Goal: Task Accomplishment & Management: Complete application form

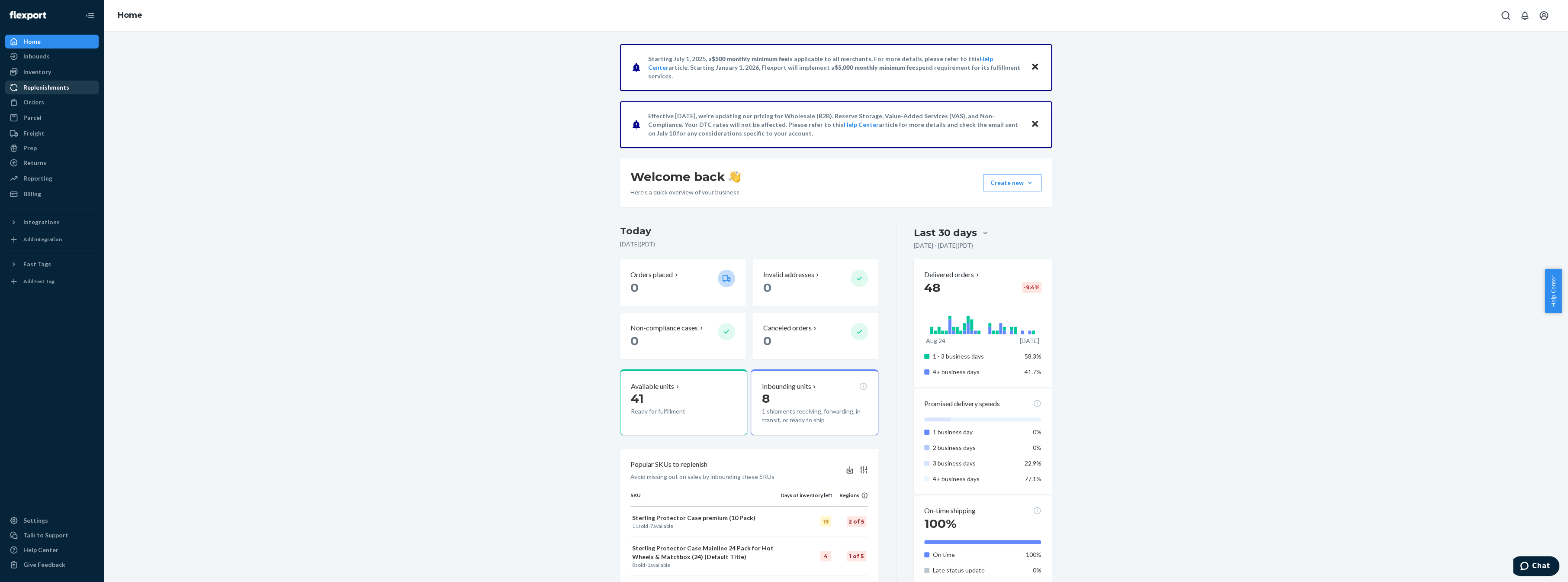
click at [72, 86] on div "Replenishments" at bounding box center [52, 87] width 92 height 12
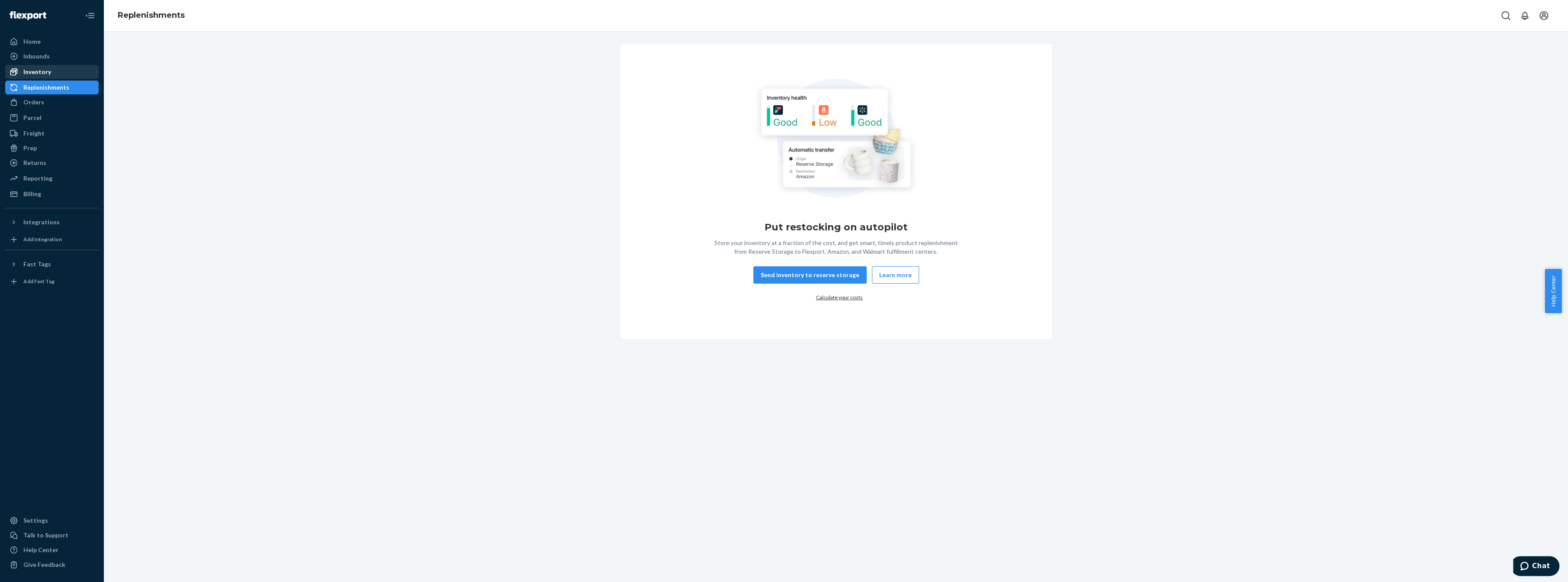
click at [42, 70] on div "Inventory" at bounding box center [37, 72] width 27 height 9
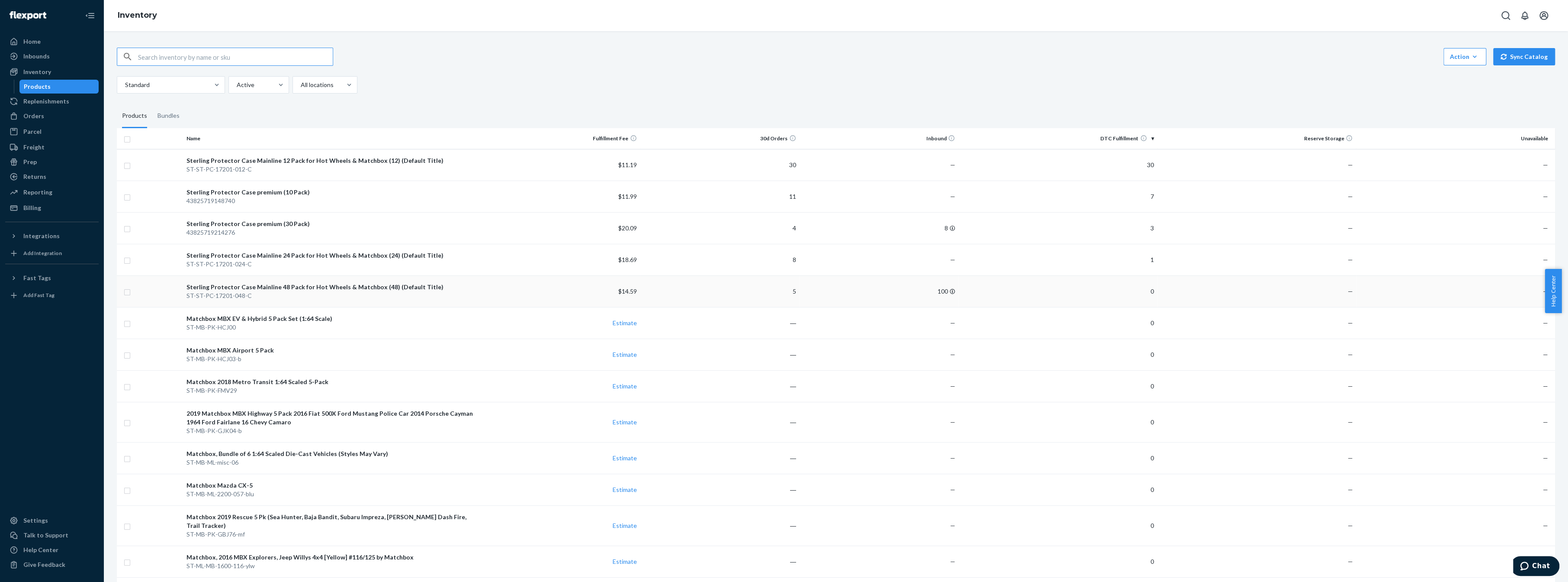
click at [326, 286] on div "Sterling Protector Case Mainline 48 Pack for Hot Wheels & Matchbox (48) (Defaul…" at bounding box center [332, 287] width 291 height 9
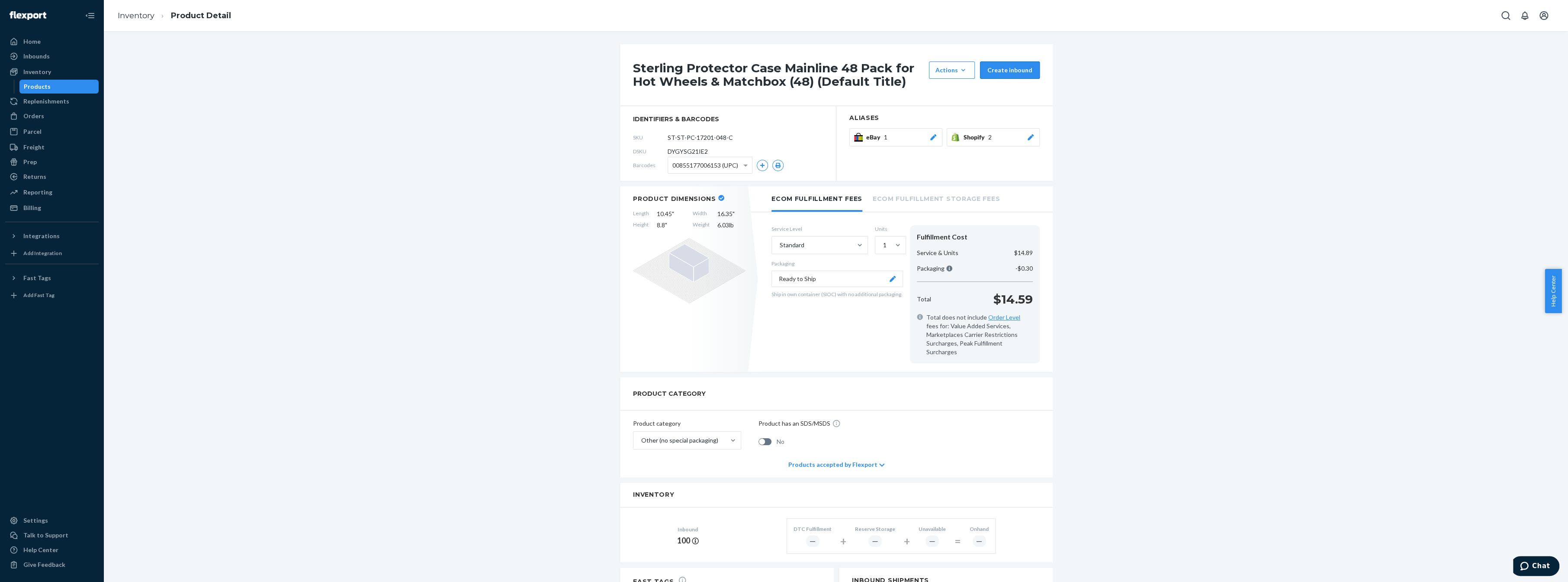
click at [1010, 75] on button "Create inbound" at bounding box center [1009, 70] width 59 height 17
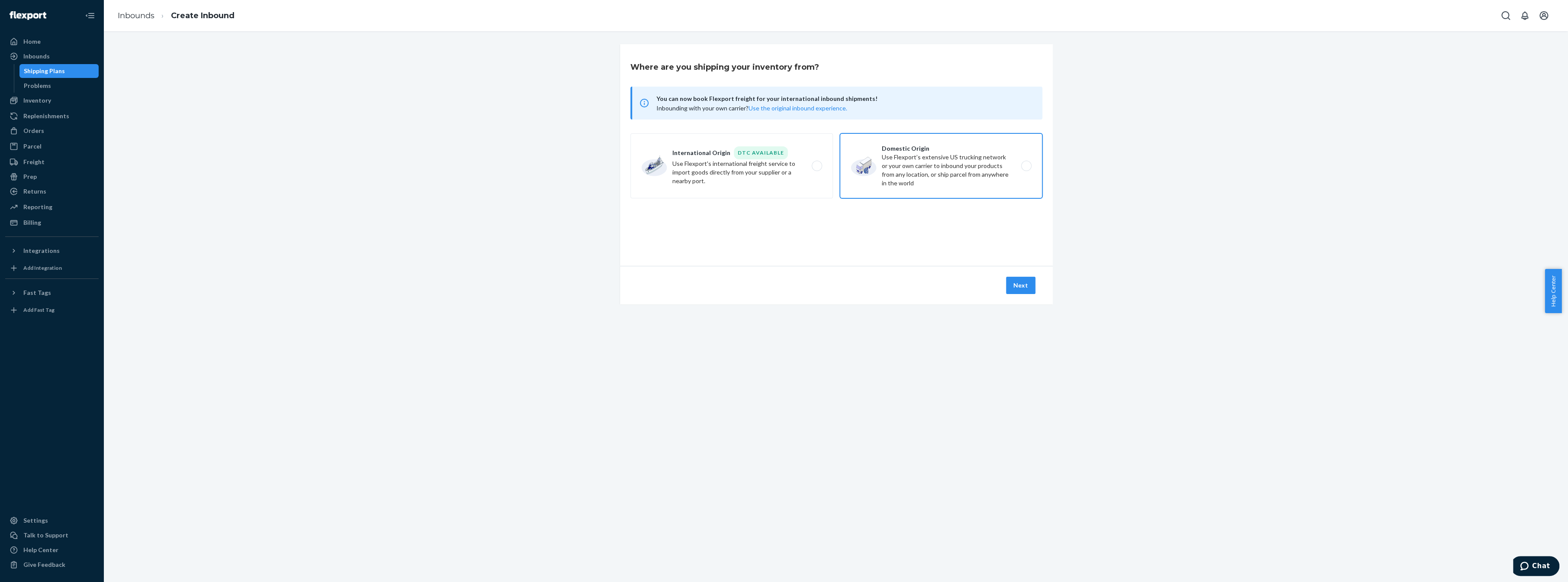
click at [873, 164] on label "Domestic Origin Use Flexport’s extensive US trucking network or your own carrie…" at bounding box center [941, 166] width 203 height 65
click at [1026, 164] on input "Domestic Origin Use Flexport’s extensive US trucking network or your own carrie…" at bounding box center [1029, 166] width 6 height 6
radio input "true"
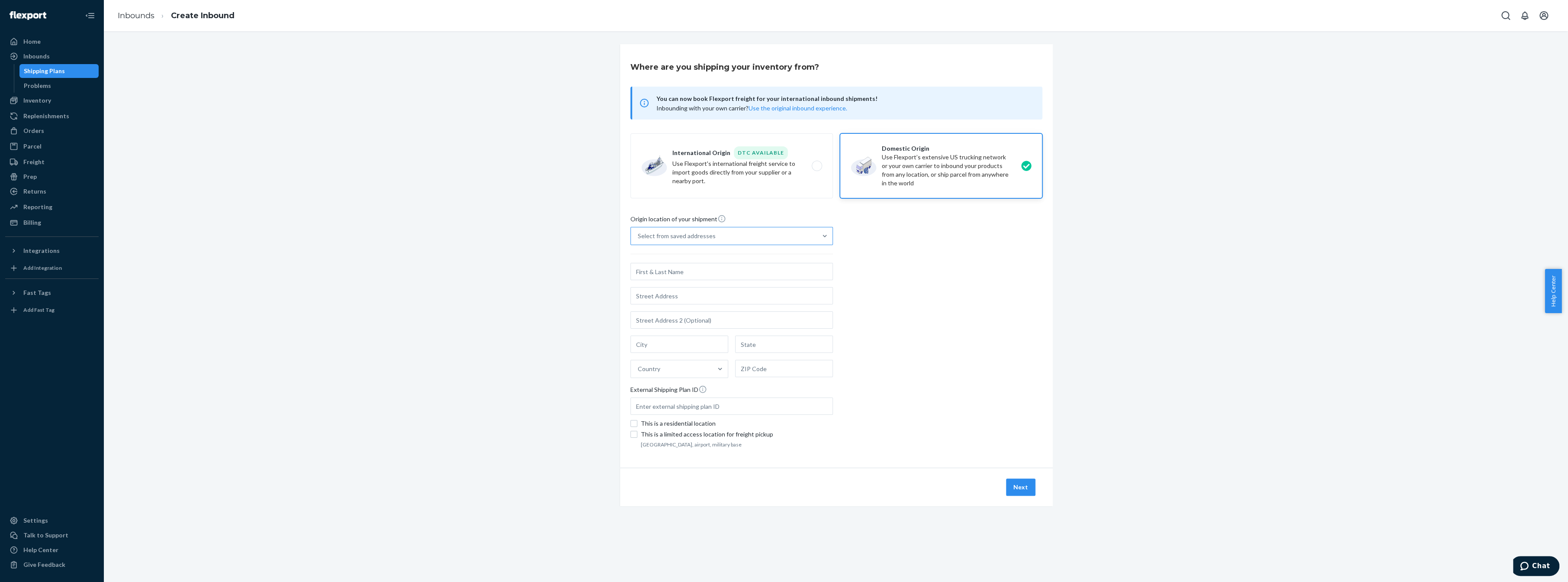
click at [747, 232] on div "Select from saved addresses" at bounding box center [724, 235] width 186 height 17
click at [639, 232] on input "Select from saved addresses" at bounding box center [638, 236] width 1 height 9
click at [745, 234] on div "Select from saved addresses" at bounding box center [724, 235] width 186 height 17
click at [639, 234] on input "option [PERSON_NAME] Packaging [STREET_ADDRESS][PERSON_NAME] focused, 1 of 2. 2…" at bounding box center [638, 236] width 1 height 9
click at [726, 235] on div "Select from saved addresses" at bounding box center [724, 235] width 186 height 17
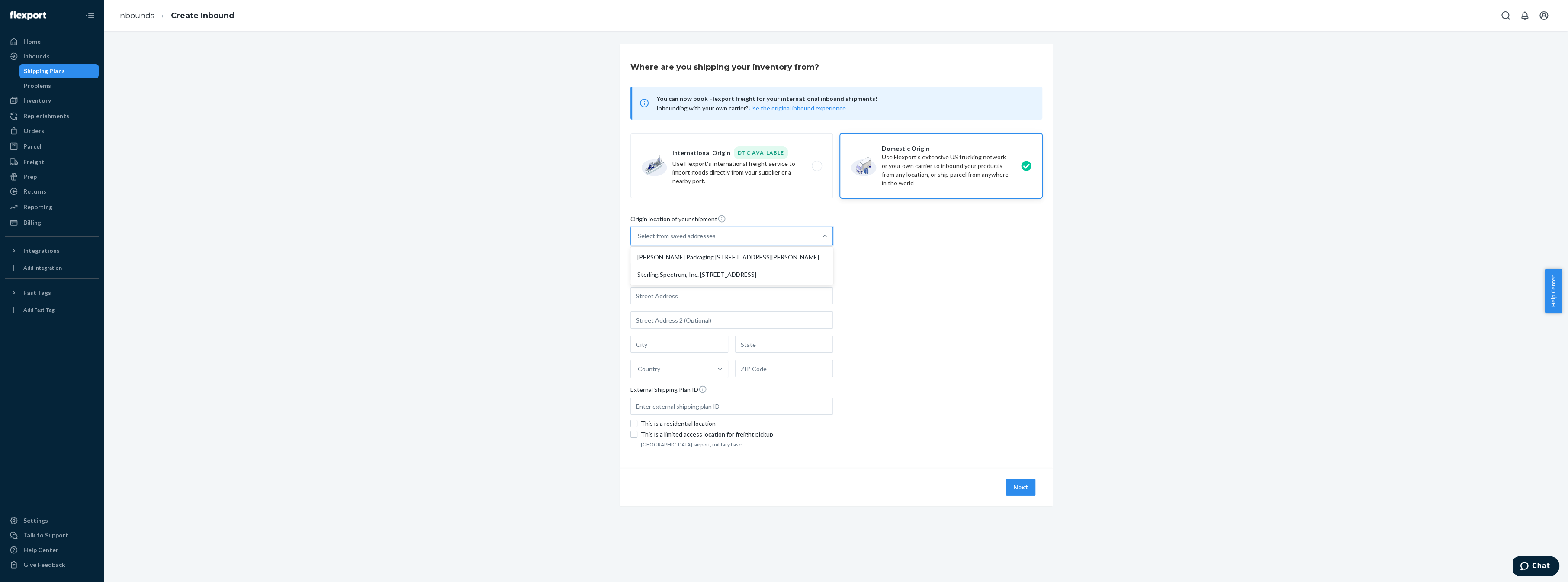
click at [639, 235] on input "option [PERSON_NAME] Packaging [STREET_ADDRESS][PERSON_NAME] focused, 1 of 2. 2…" at bounding box center [638, 236] width 1 height 9
click at [695, 274] on div "Sterling Spectrum, Inc. [STREET_ADDRESS]" at bounding box center [731, 274] width 199 height 17
click at [639, 240] on input "option Sterling Spectrum, Inc. [STREET_ADDRESS] focused, 2 of 2. 2 results avai…" at bounding box center [638, 236] width 1 height 9
type input "Sterling Spectrum, Inc."
type input "[STREET_ADDRESS]"
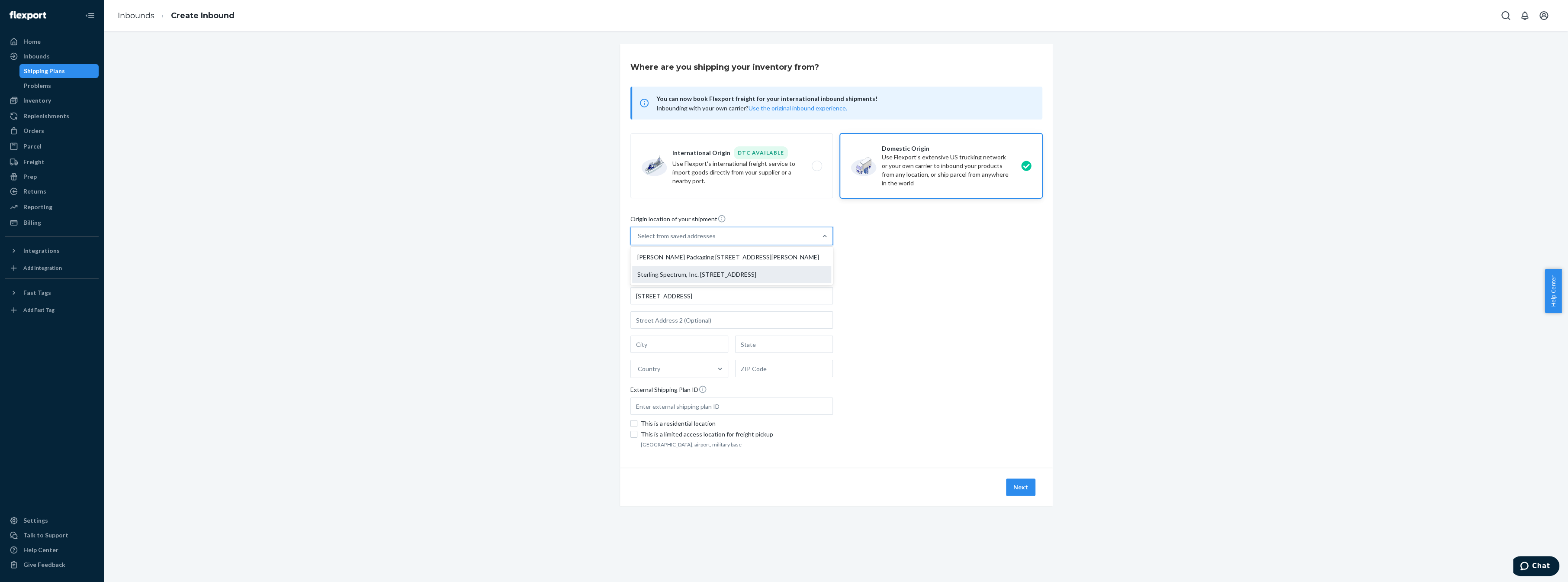
type input "33"
type input "[GEOGRAPHIC_DATA]"
type input "CA"
type input "94063"
click at [1020, 487] on button "Next" at bounding box center [1021, 487] width 29 height 17
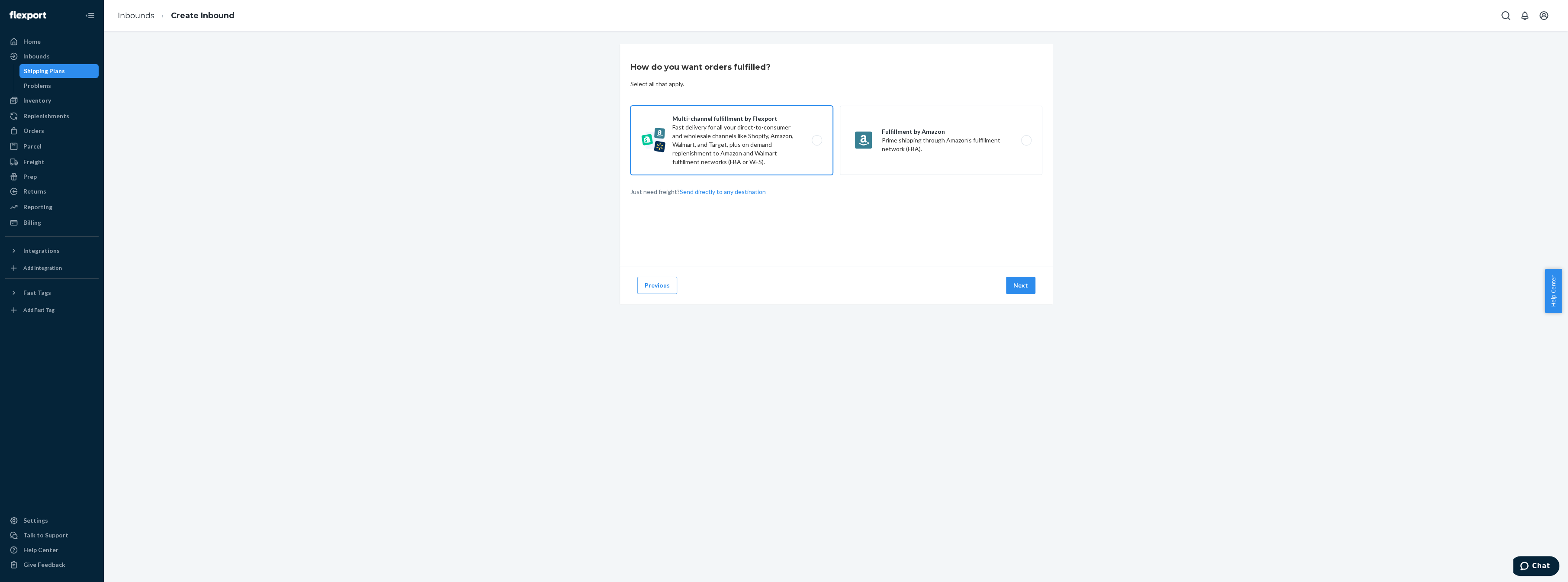
click at [736, 143] on label "Multi-channel fulfillment by Flexport Fast delivery for all your direct-to-cons…" at bounding box center [731, 140] width 203 height 69
click at [816, 143] on input "Multi-channel fulfillment by Flexport Fast delivery for all your direct-to-cons…" at bounding box center [819, 140] width 6 height 6
radio input "true"
click at [1016, 281] on button "Next" at bounding box center [1021, 285] width 29 height 17
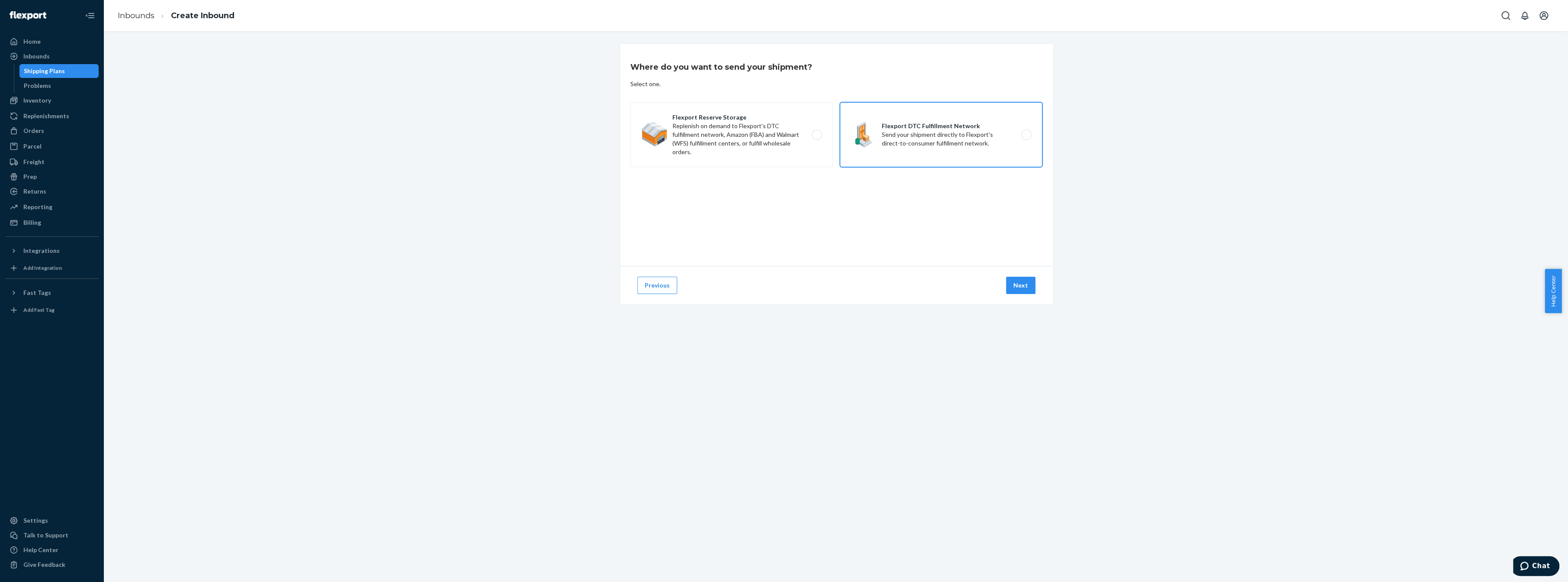
click at [897, 136] on label "Flexport DTC Fulfillment Network Send your shipment directly to Flexport's dire…" at bounding box center [941, 135] width 203 height 65
click at [1026, 136] on input "Flexport DTC Fulfillment Network Send your shipment directly to Flexport's dire…" at bounding box center [1029, 134] width 6 height 6
radio input "true"
click at [1014, 286] on button "Next" at bounding box center [1021, 285] width 29 height 17
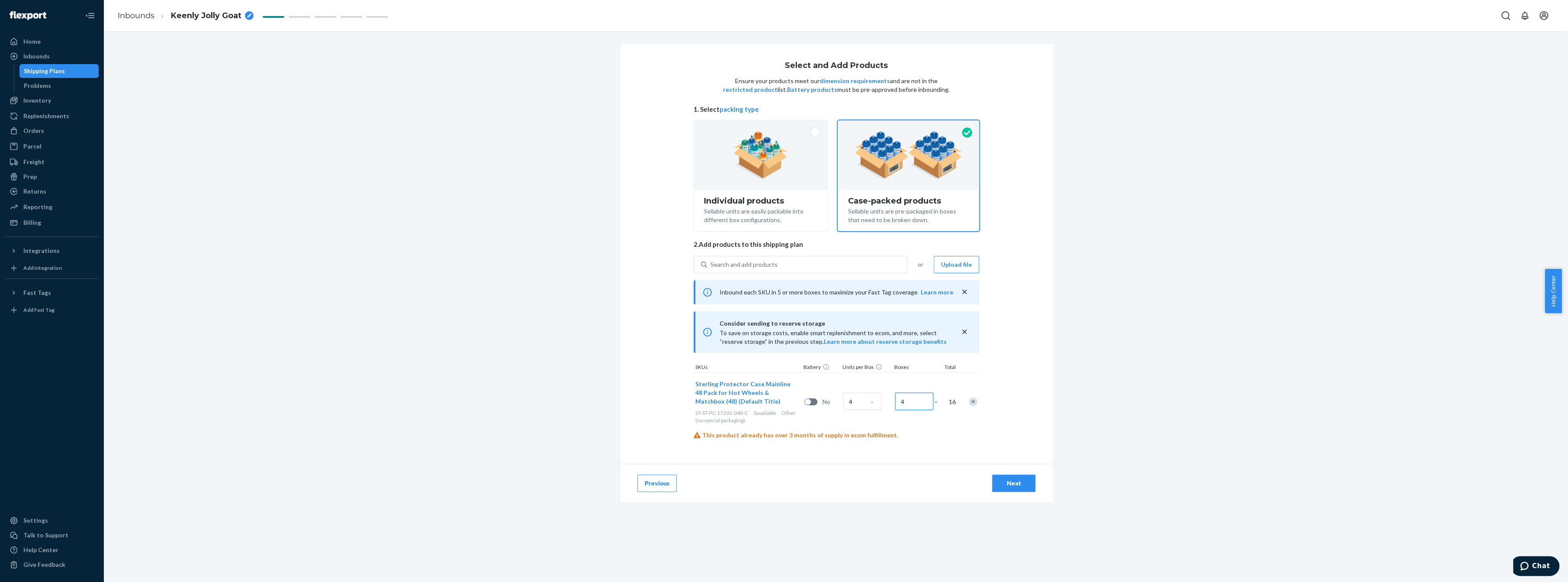
type input "4"
click at [968, 468] on div "Previous Next" at bounding box center [836, 483] width 433 height 38
click at [1018, 483] on div "Next" at bounding box center [1014, 484] width 29 height 9
radio input "true"
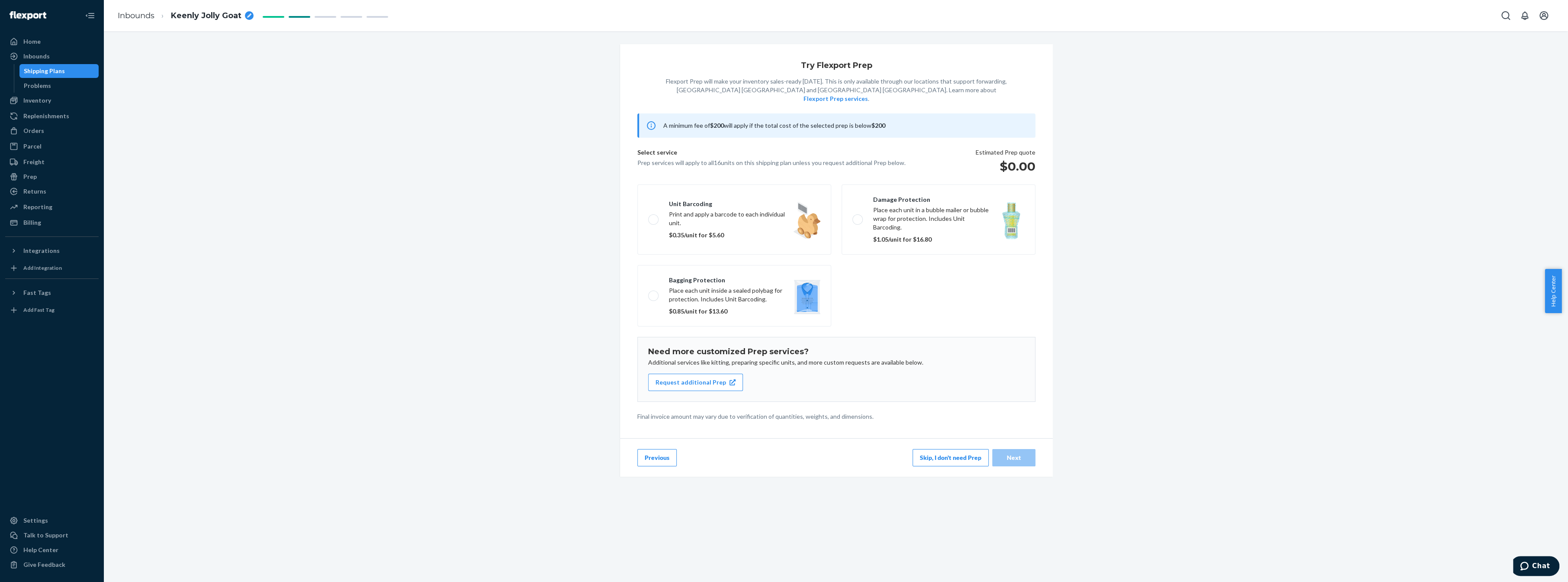
click at [963, 449] on button "Skip, I don't need Prep" at bounding box center [951, 457] width 76 height 17
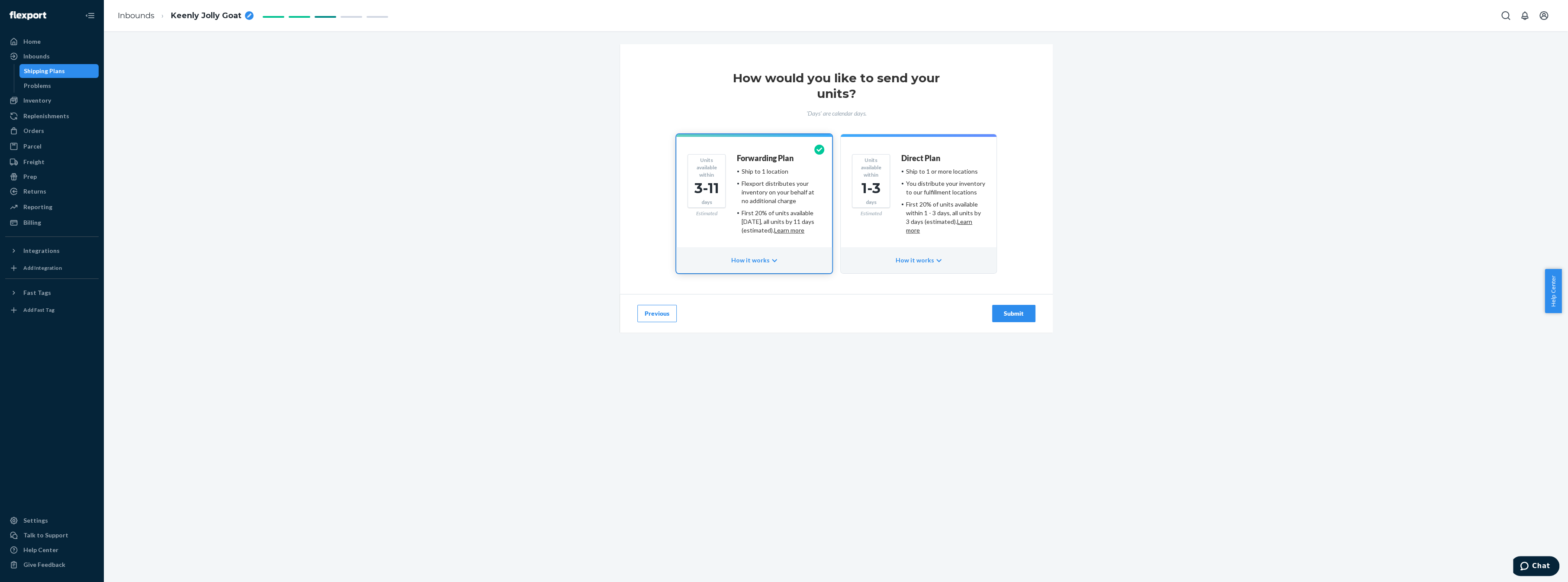
click at [881, 195] on div "1-3" at bounding box center [871, 188] width 30 height 20
click at [1016, 314] on div "Submit" at bounding box center [1014, 313] width 29 height 9
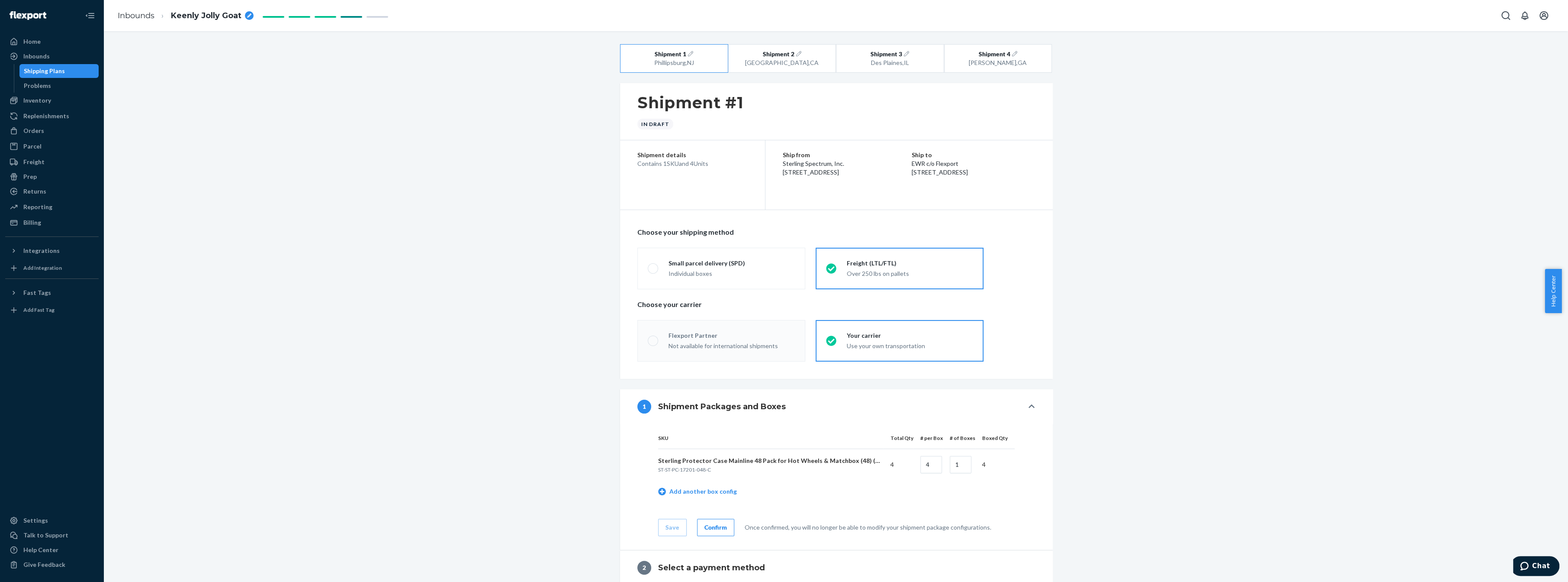
radio input "true"
radio input "false"
radio input "true"
radio input "false"
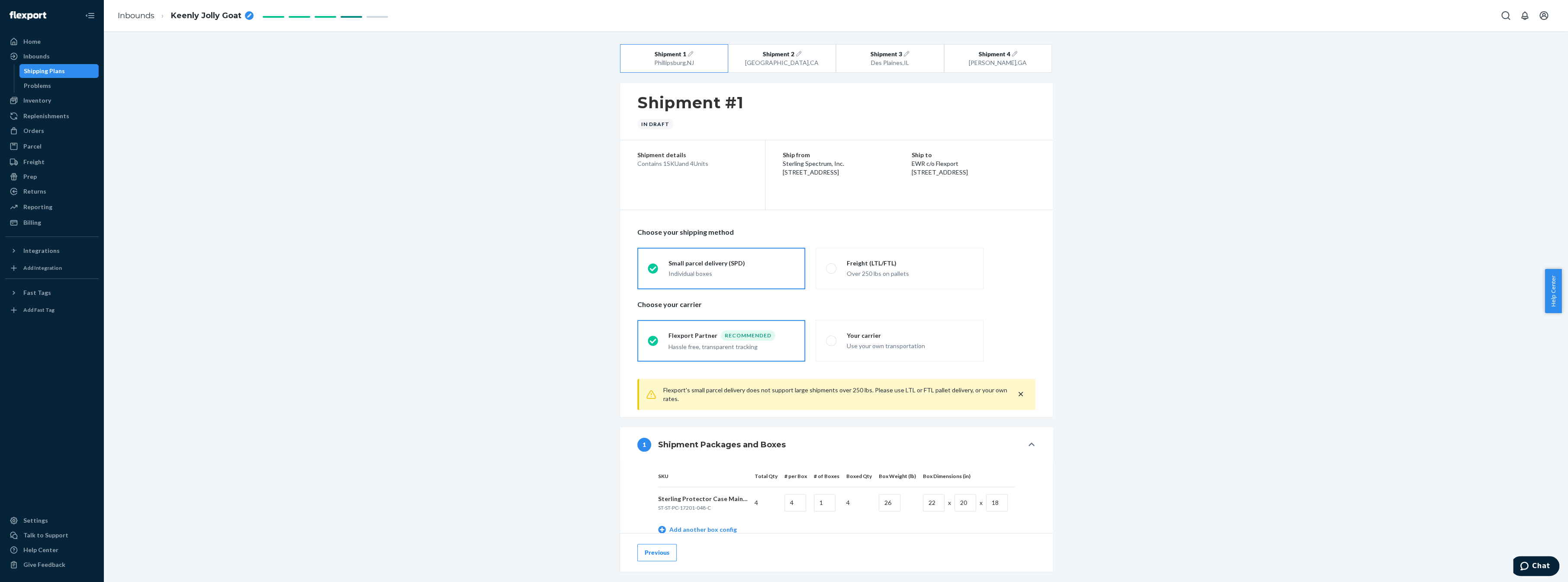
drag, startPoint x: 815, startPoint y: 512, endPoint x: 827, endPoint y: 523, distance: 16.3
click at [827, 523] on div "1 Shipment Packages and Boxes SKU Total Qty # per Box # of Boxes Boxed Qty Box …" at bounding box center [836, 522] width 433 height 190
click at [353, 222] on div "Shipment 1 [GEOGRAPHIC_DATA] , [GEOGRAPHIC_DATA] Shipment 2 [GEOGRAPHIC_DATA] ,…" at bounding box center [836, 449] width 1452 height 810
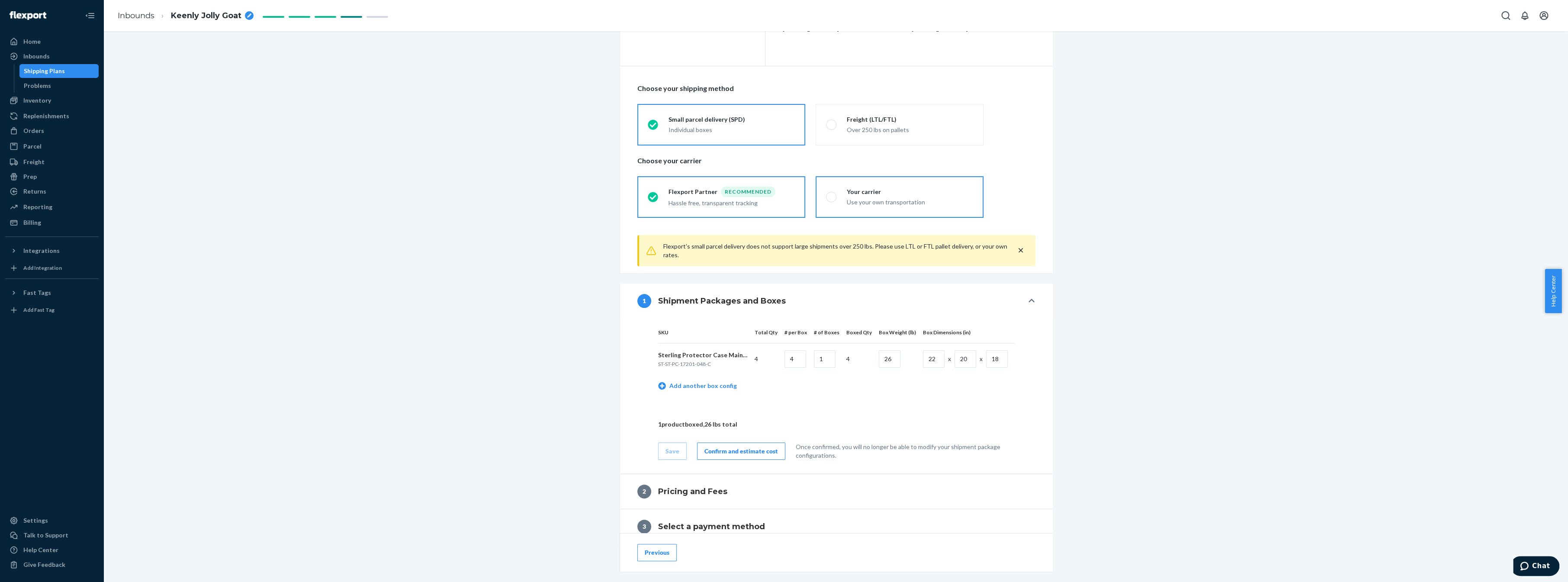
scroll to position [271, 0]
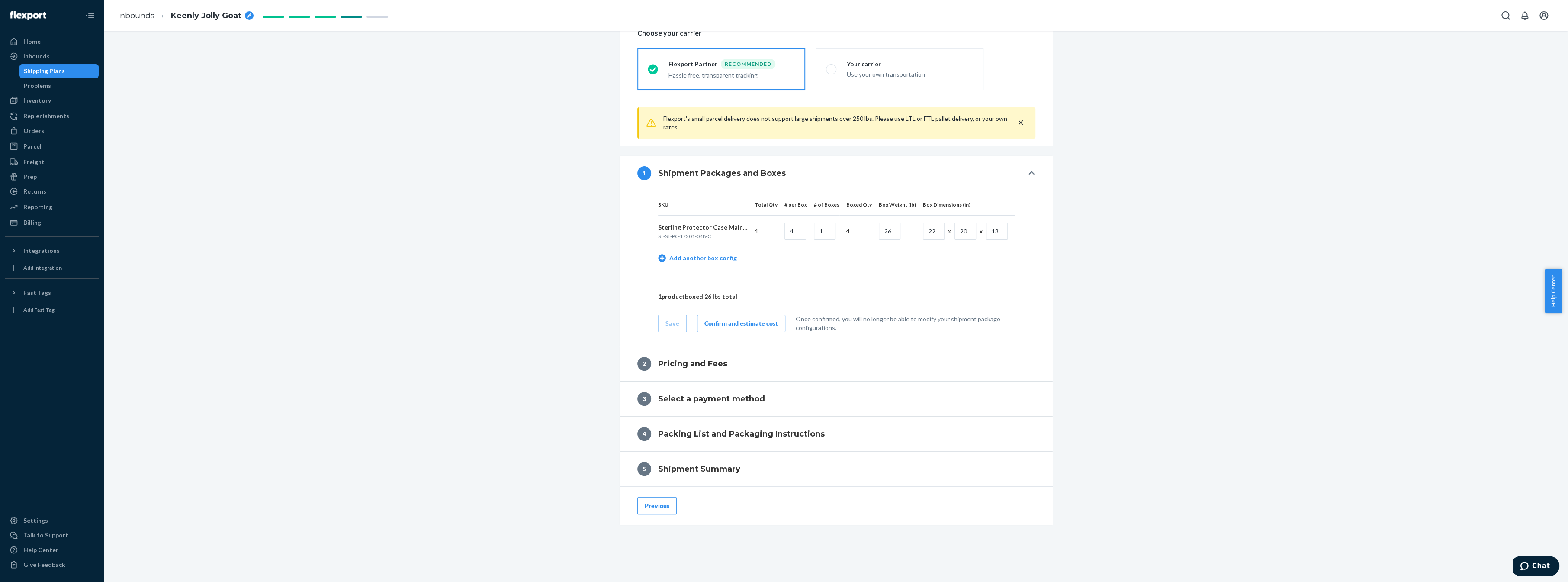
click at [747, 322] on div "Confirm and estimate cost" at bounding box center [741, 324] width 74 height 9
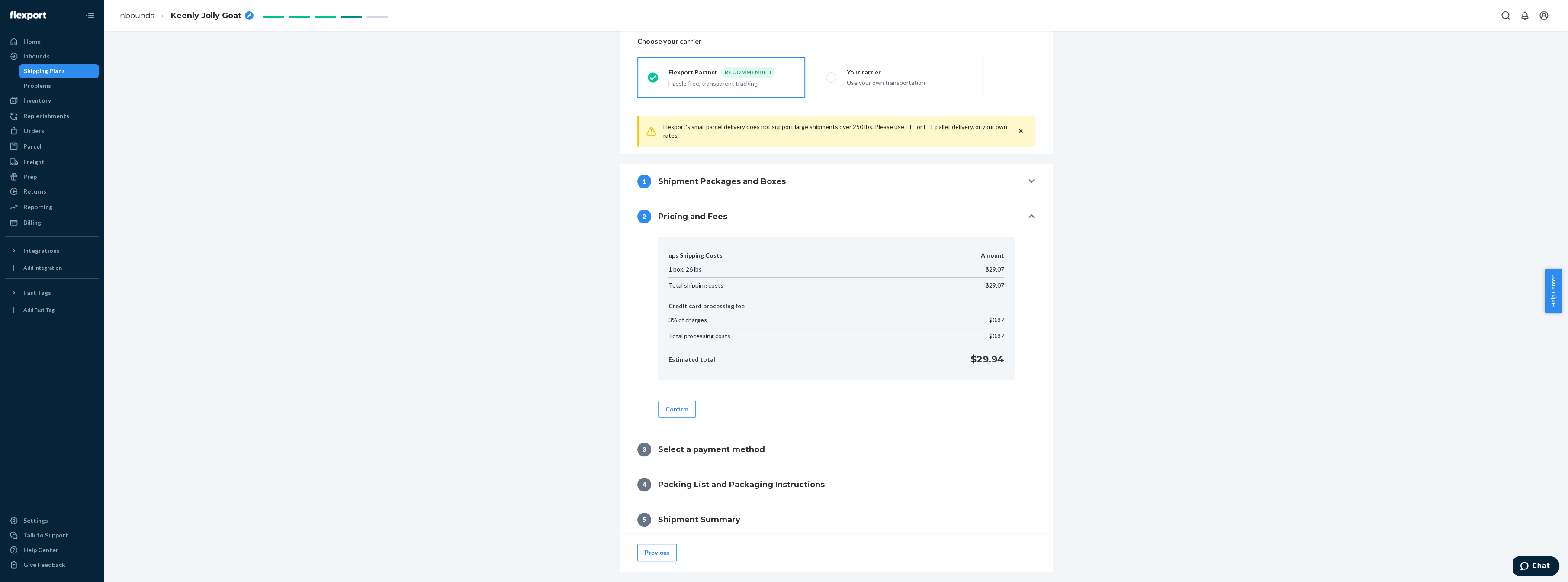
scroll to position [306, 0]
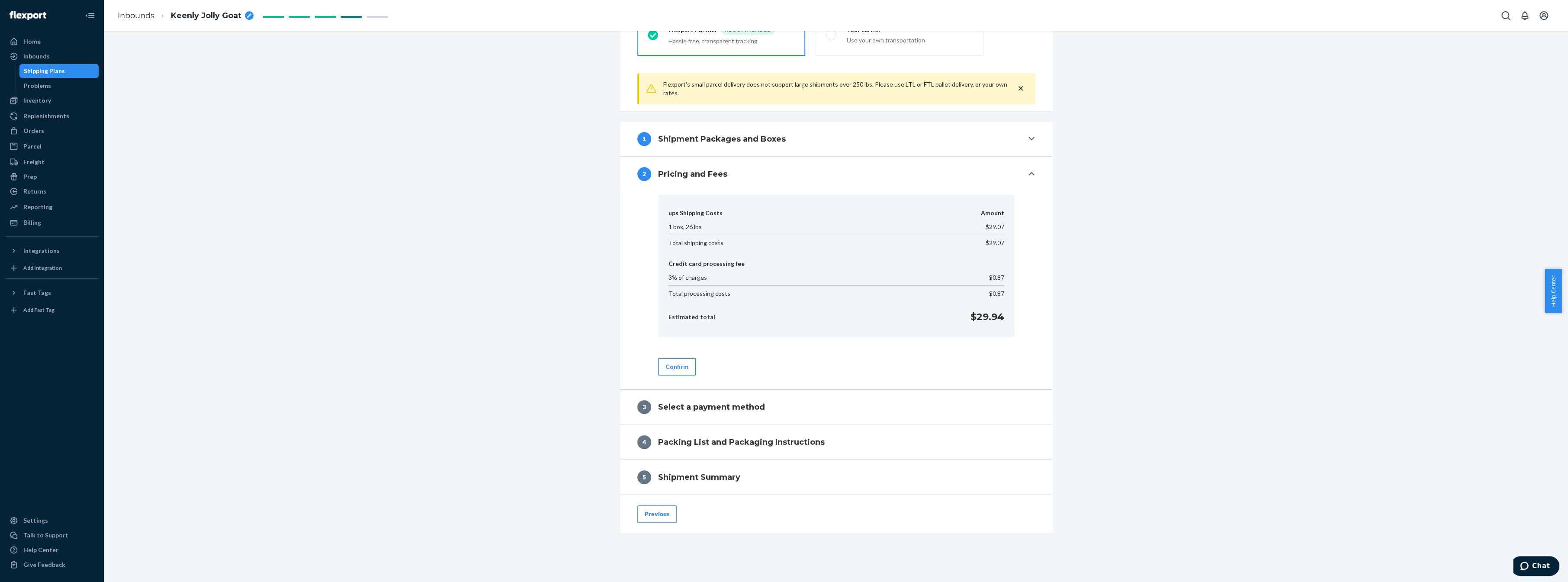
click at [674, 364] on button "Confirm" at bounding box center [677, 366] width 38 height 17
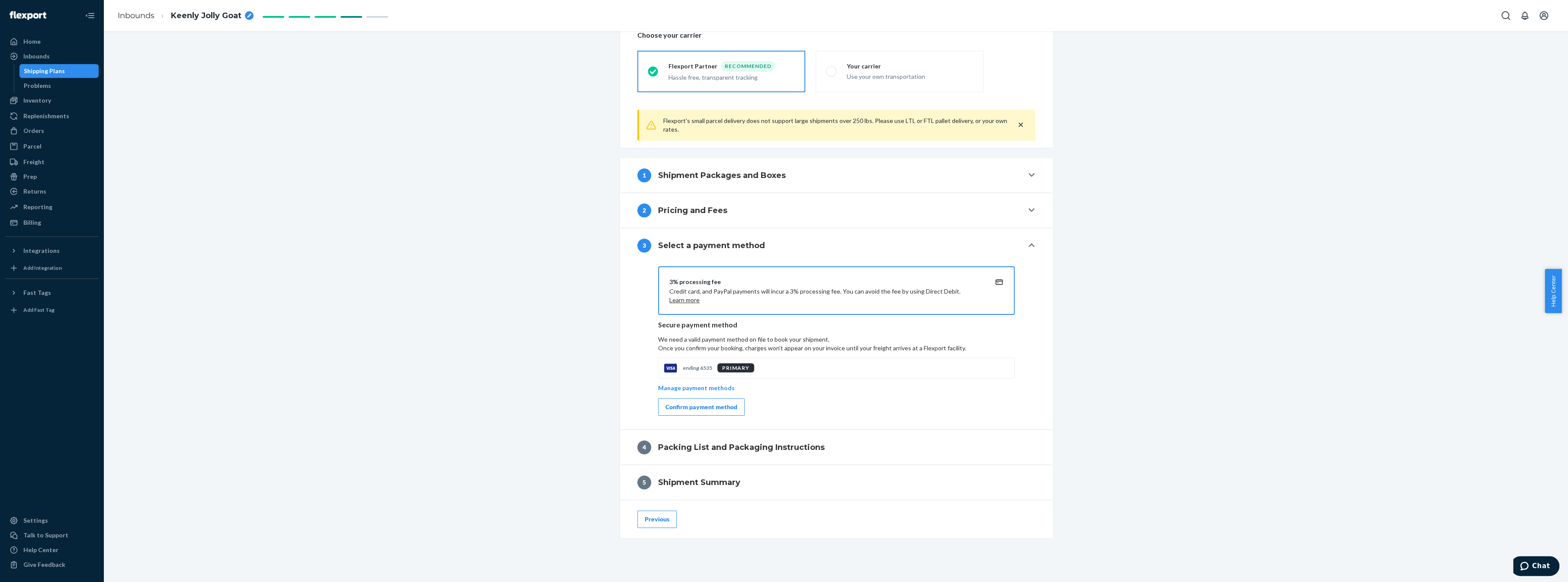
scroll to position [274, 0]
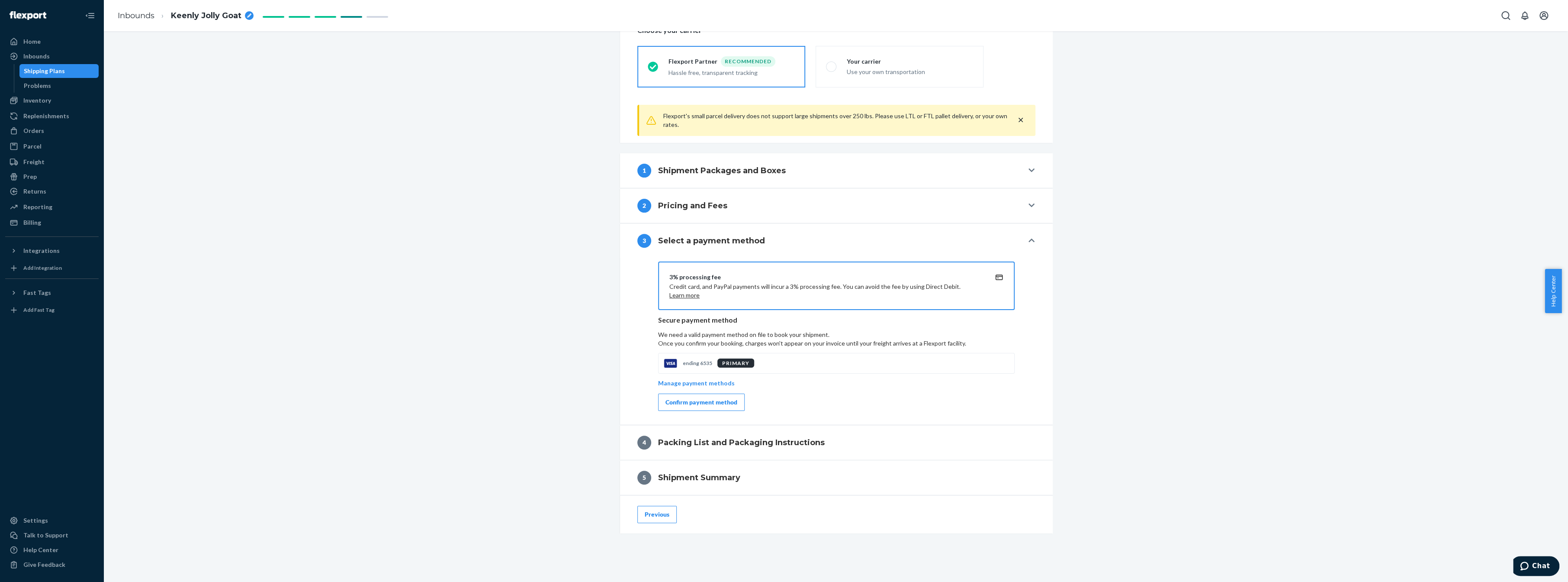
click at [722, 398] on div "Confirm payment method" at bounding box center [701, 402] width 72 height 9
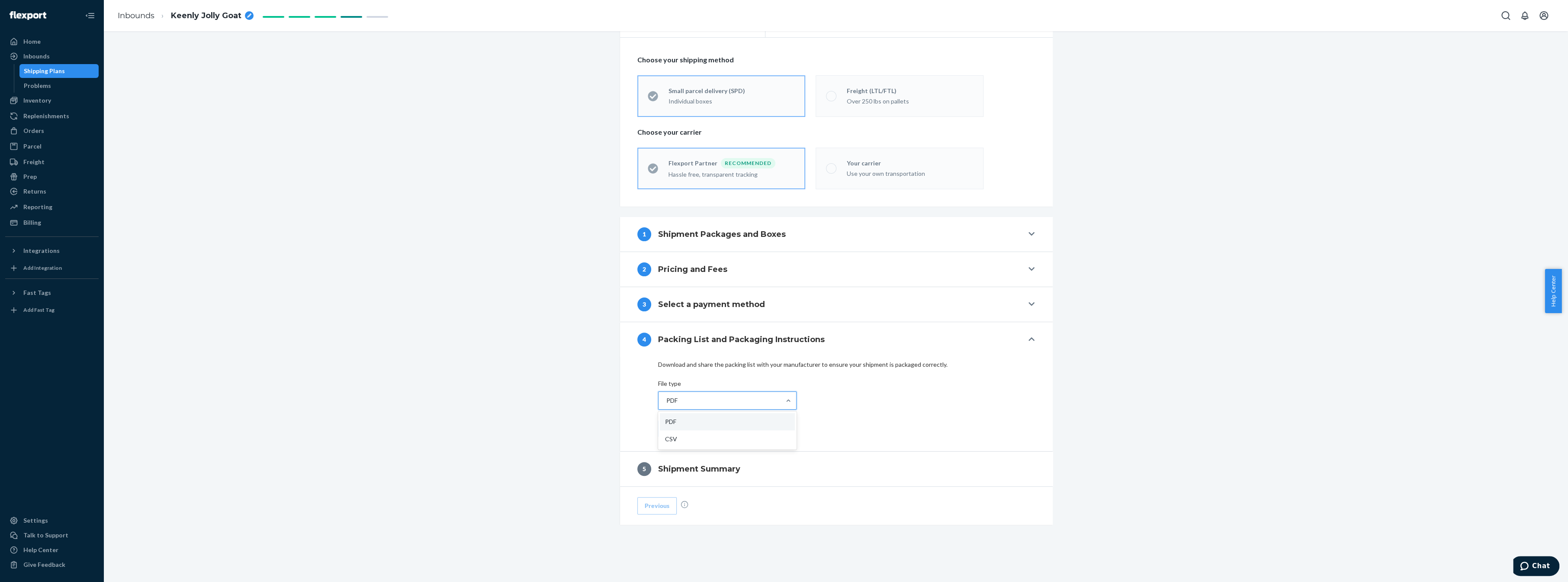
click at [755, 399] on div "PDF" at bounding box center [719, 400] width 122 height 17
click at [667, 399] on input "option PDF focused, 1 of 2. 2 results available. Use Up and Down to choose opti…" at bounding box center [665, 400] width 1 height 9
click at [755, 399] on div "PDF" at bounding box center [719, 400] width 122 height 17
click at [667, 399] on input "0 results available. Select is focused ,type to refine list, press Down to open…" at bounding box center [665, 400] width 1 height 9
click at [744, 401] on div "PDF" at bounding box center [719, 400] width 122 height 17
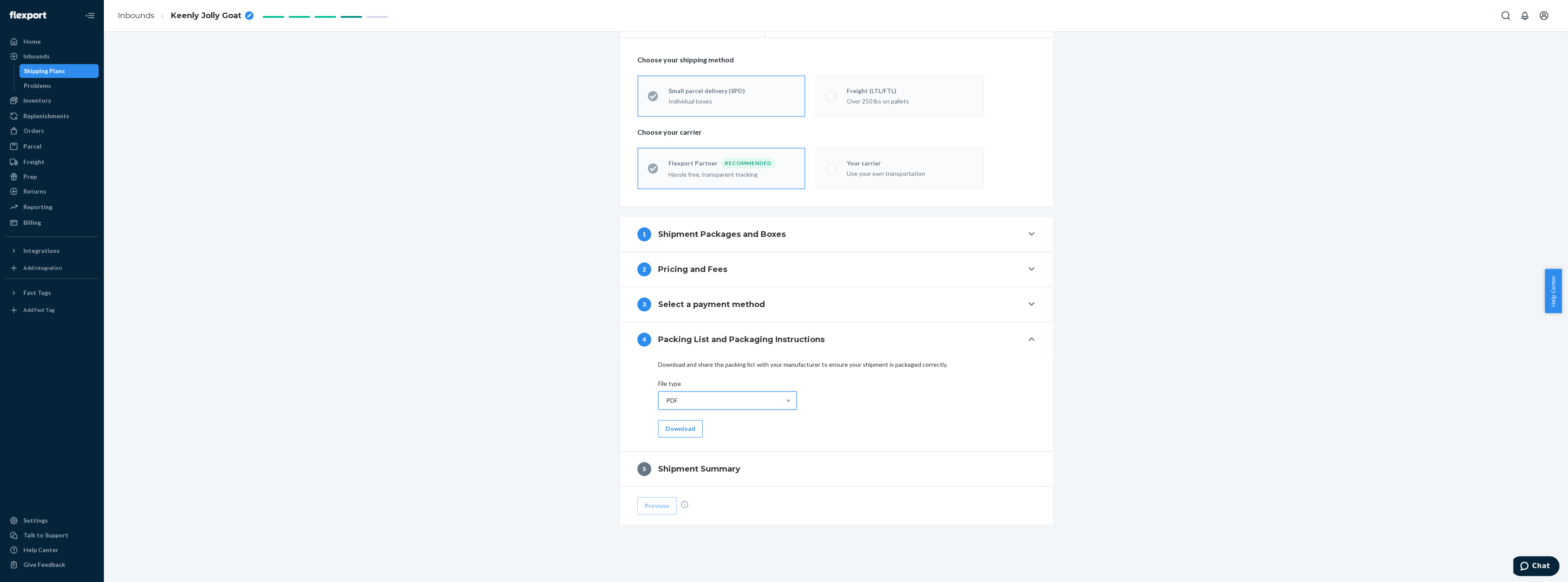
click at [667, 401] on input "0 results available. Select is focused ,type to refine list, press Down to open…" at bounding box center [665, 400] width 1 height 9
click at [744, 401] on div "PDF" at bounding box center [719, 400] width 122 height 17
click at [667, 401] on input "0 results available. Select is focused ,type to refine list, press Down to open…" at bounding box center [665, 400] width 1 height 9
click at [672, 429] on button "Download" at bounding box center [681, 429] width 45 height 17
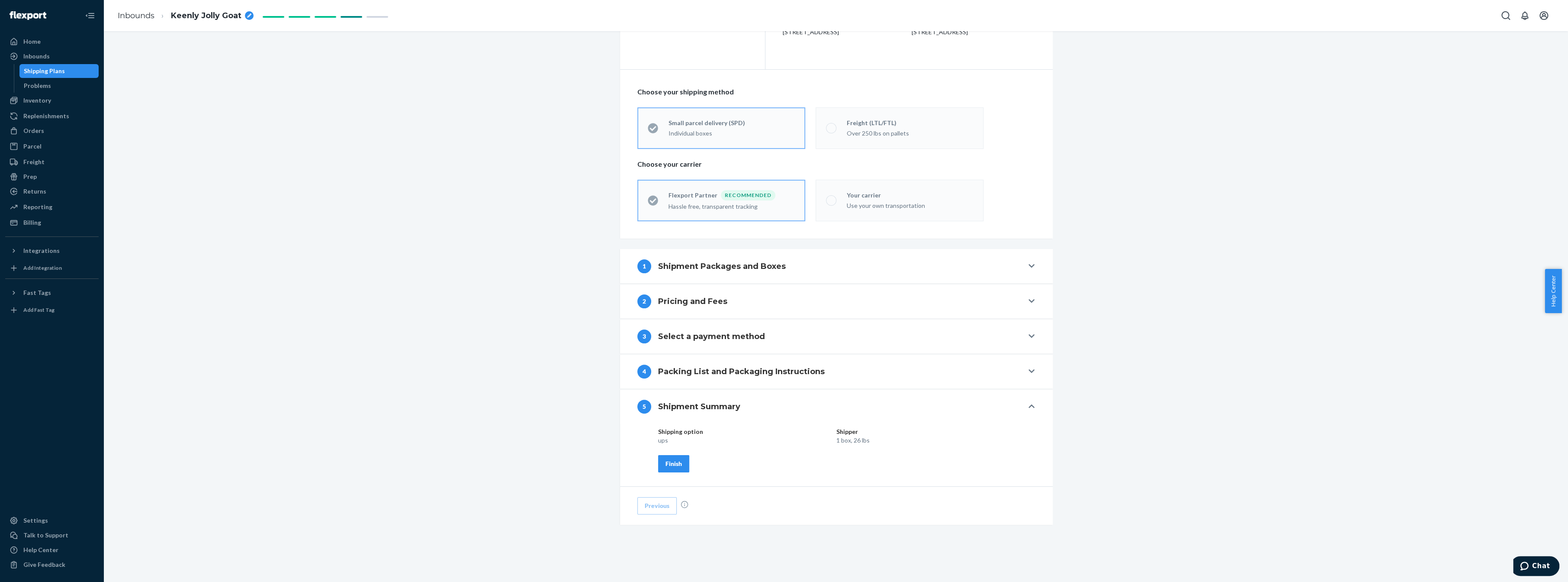
click at [674, 460] on div "Finish" at bounding box center [674, 464] width 17 height 9
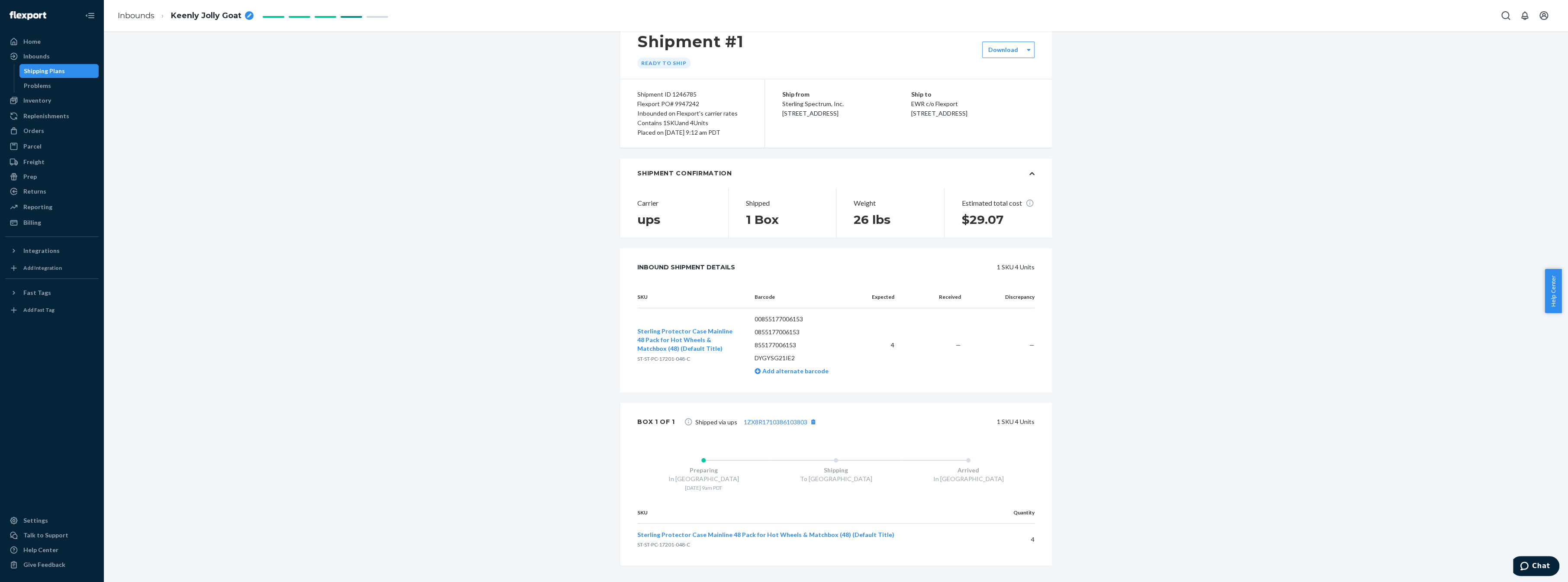
scroll to position [72, 0]
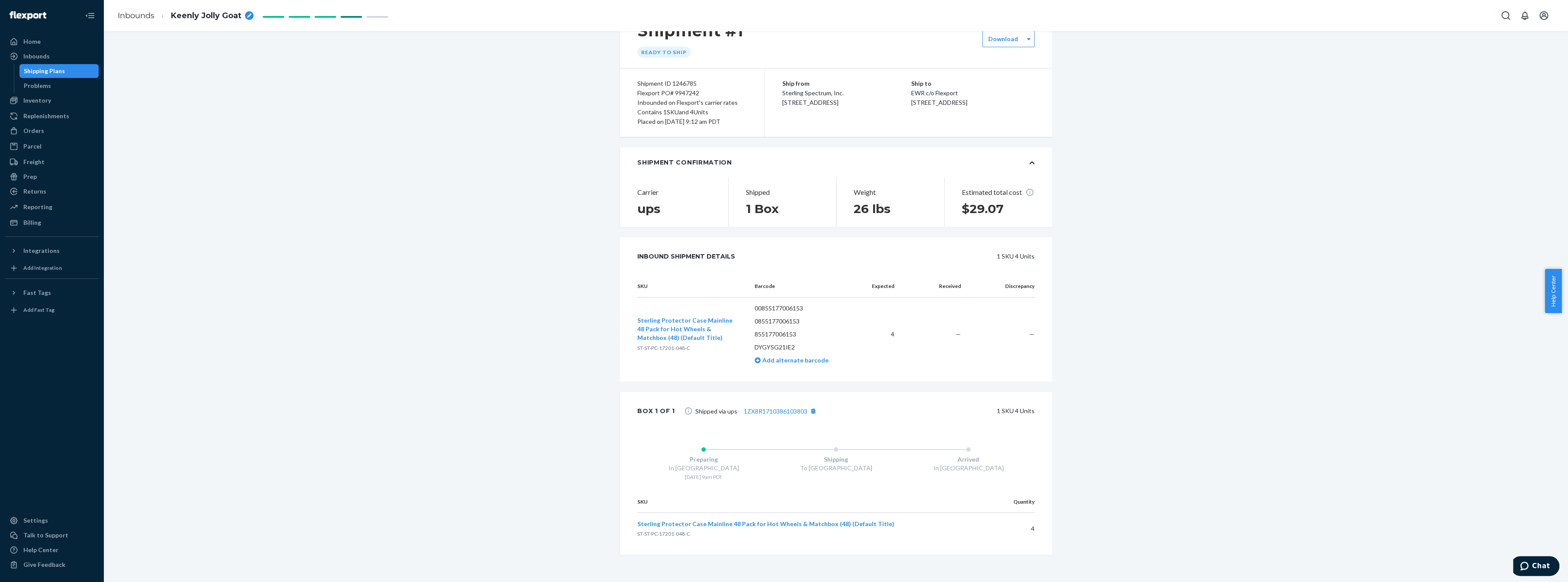
click at [616, 406] on div "Shipment 1 [GEOGRAPHIC_DATA] , [GEOGRAPHIC_DATA] Shipment 2 [GEOGRAPHIC_DATA] S…" at bounding box center [836, 263] width 445 height 583
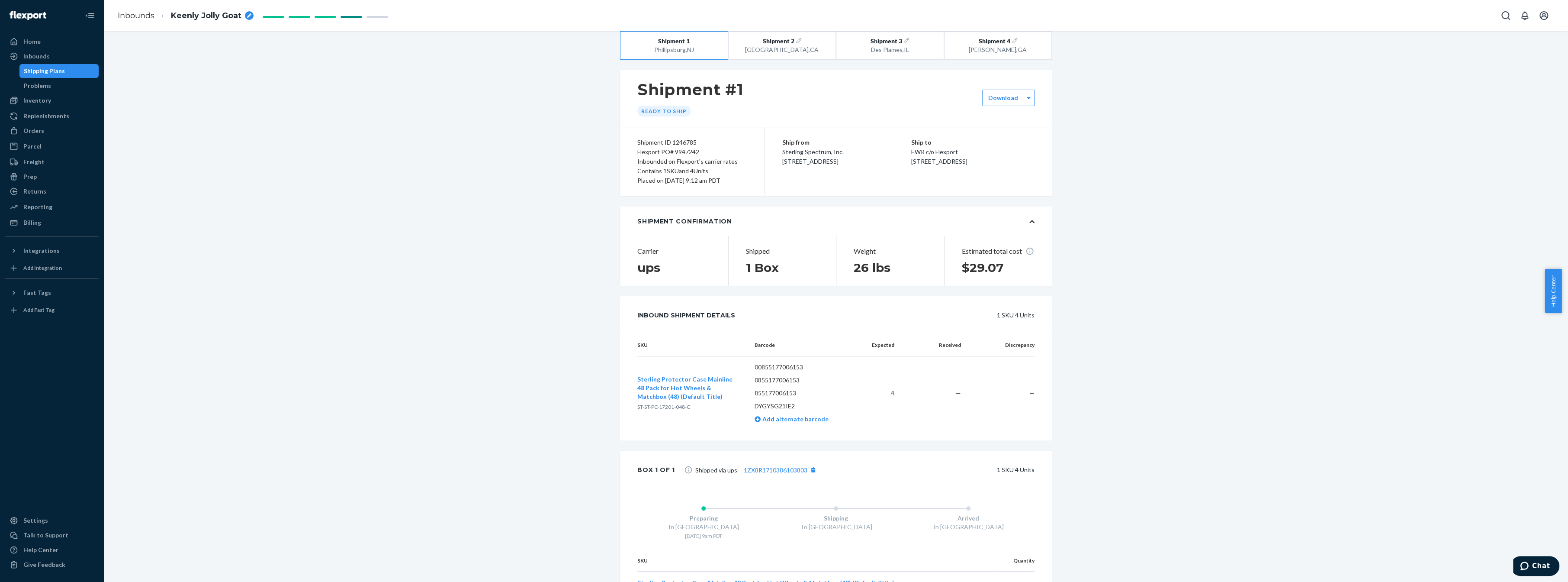
scroll to position [0, 0]
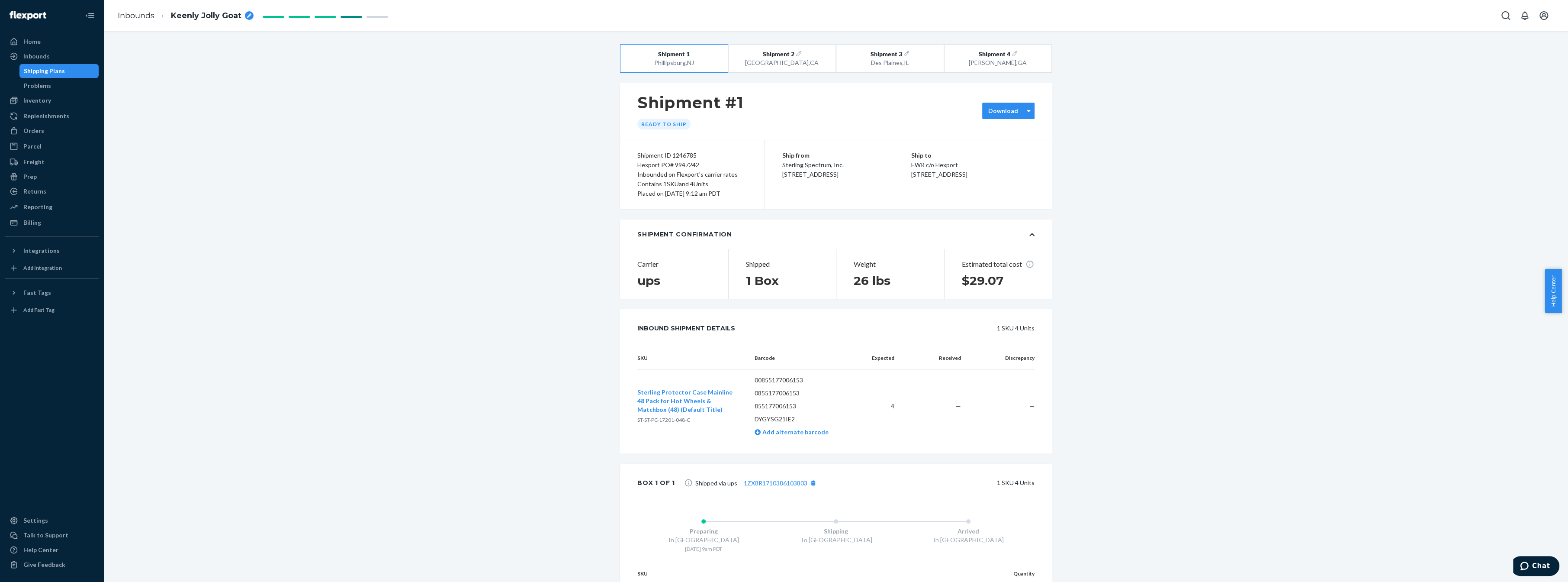
click at [998, 109] on label "Download" at bounding box center [1003, 111] width 30 height 9
click at [1024, 164] on div "Box contents labels" at bounding box center [1034, 161] width 93 height 9
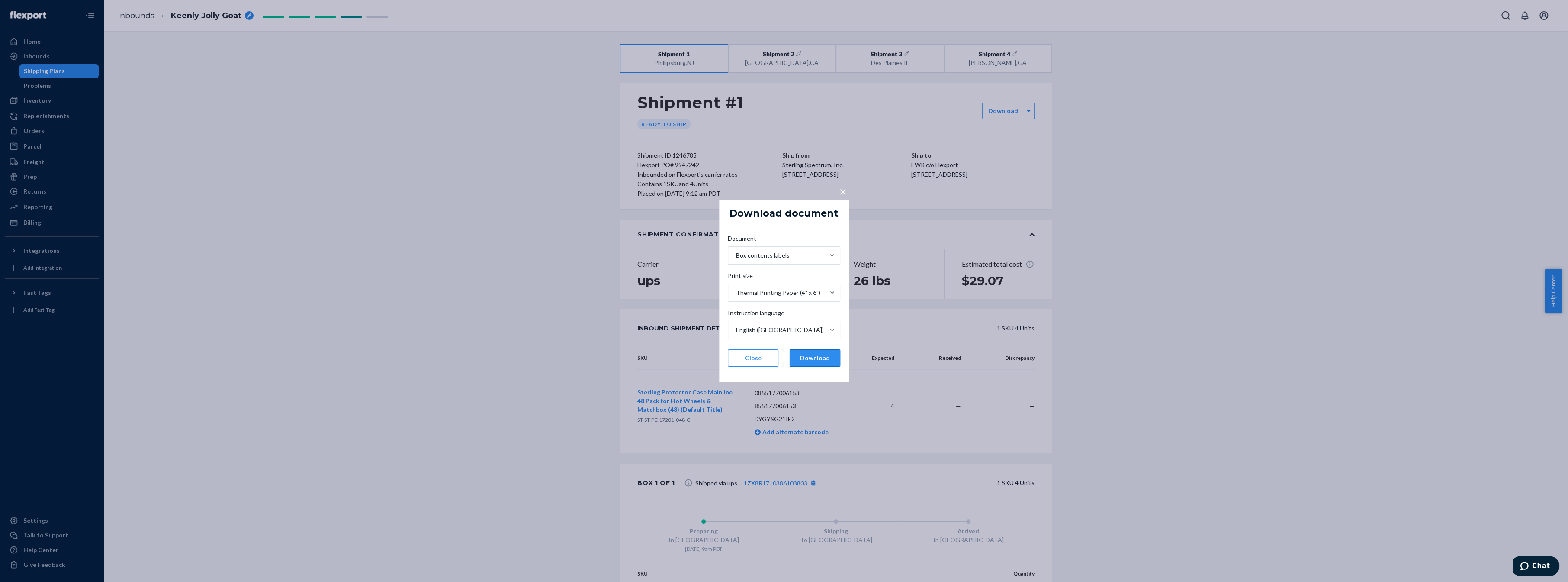
click at [827, 356] on button "Download" at bounding box center [814, 358] width 50 height 17
click at [1059, 342] on div "× Download document Document Box contents labels Print size Thermal Printing Pa…" at bounding box center [784, 291] width 1568 height 582
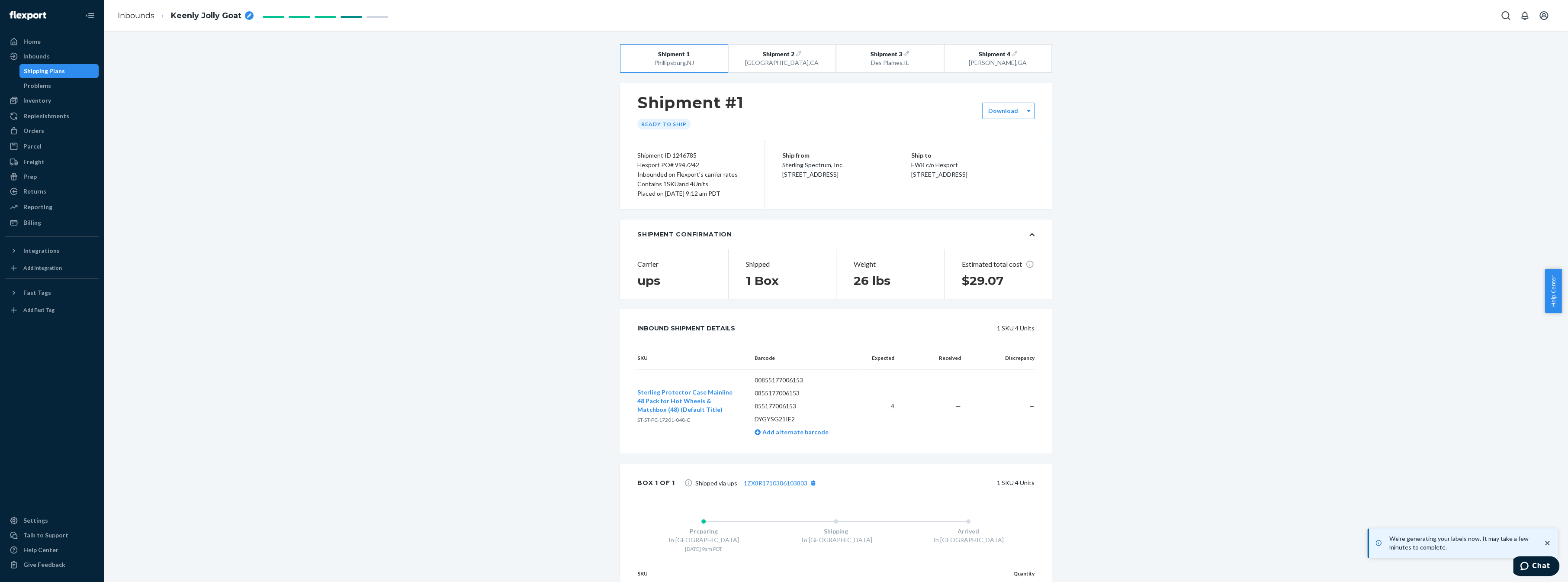
click at [1098, 226] on div "Shipment 1 [GEOGRAPHIC_DATA] , [GEOGRAPHIC_DATA] Shipment 2 [GEOGRAPHIC_DATA] ,…" at bounding box center [836, 349] width 1452 height 610
click at [793, 61] on div "[GEOGRAPHIC_DATA] , [GEOGRAPHIC_DATA]" at bounding box center [782, 63] width 86 height 9
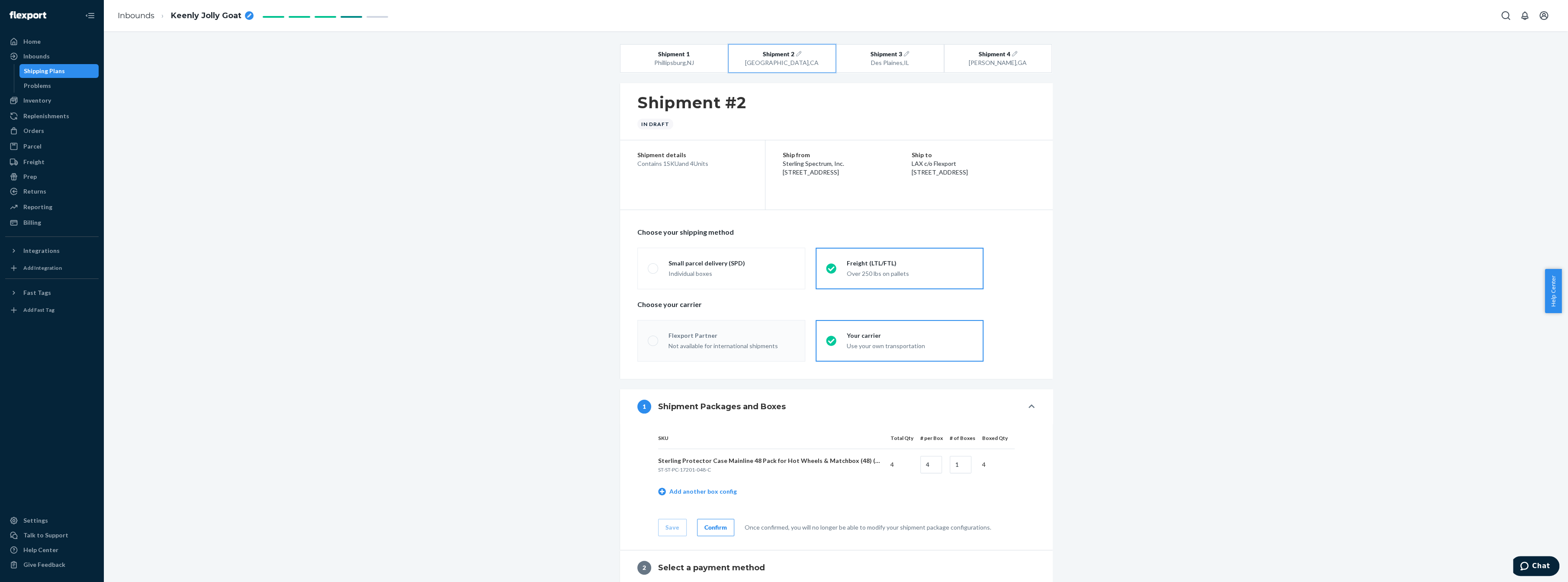
radio input "true"
radio input "false"
radio input "true"
radio input "false"
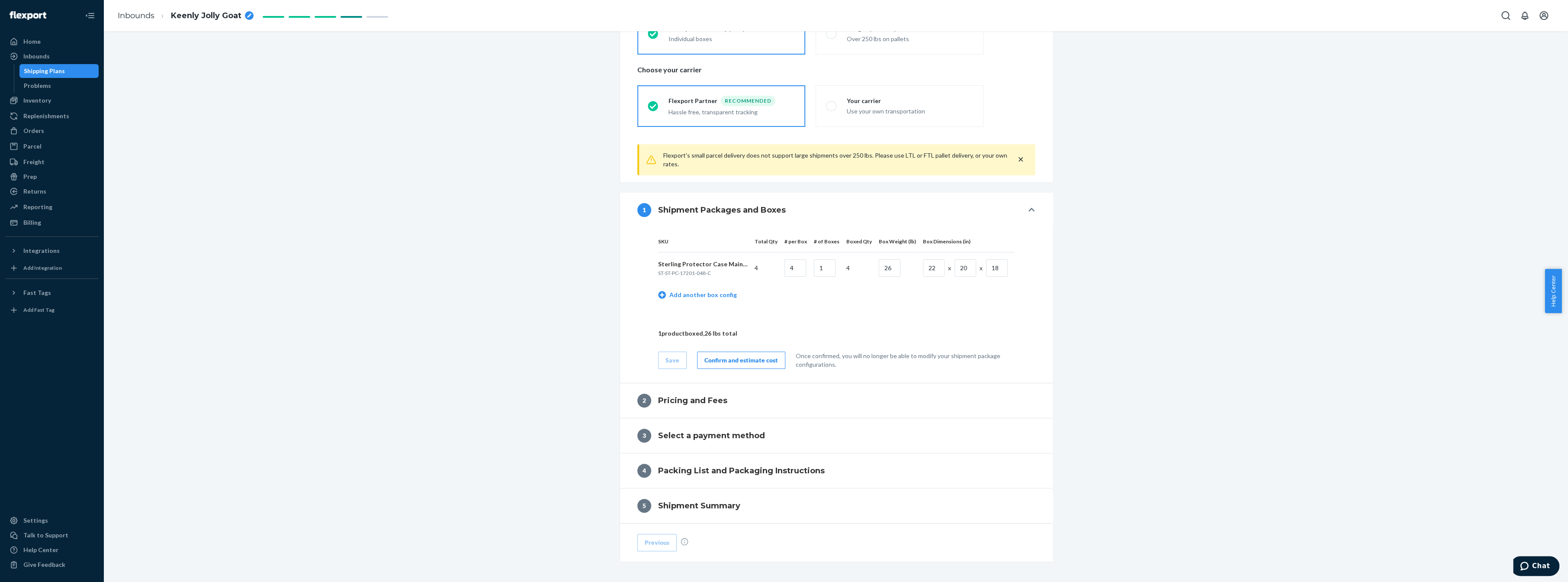
scroll to position [271, 0]
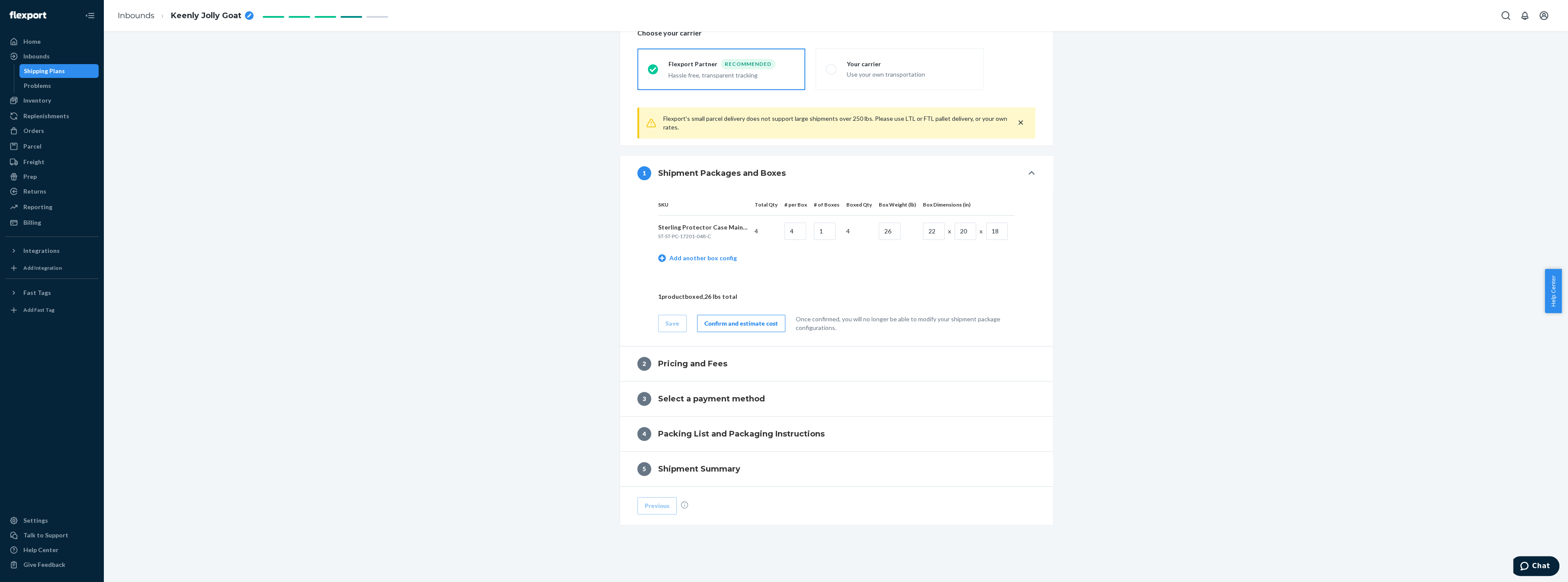
click at [761, 322] on div "Confirm and estimate cost" at bounding box center [741, 324] width 74 height 9
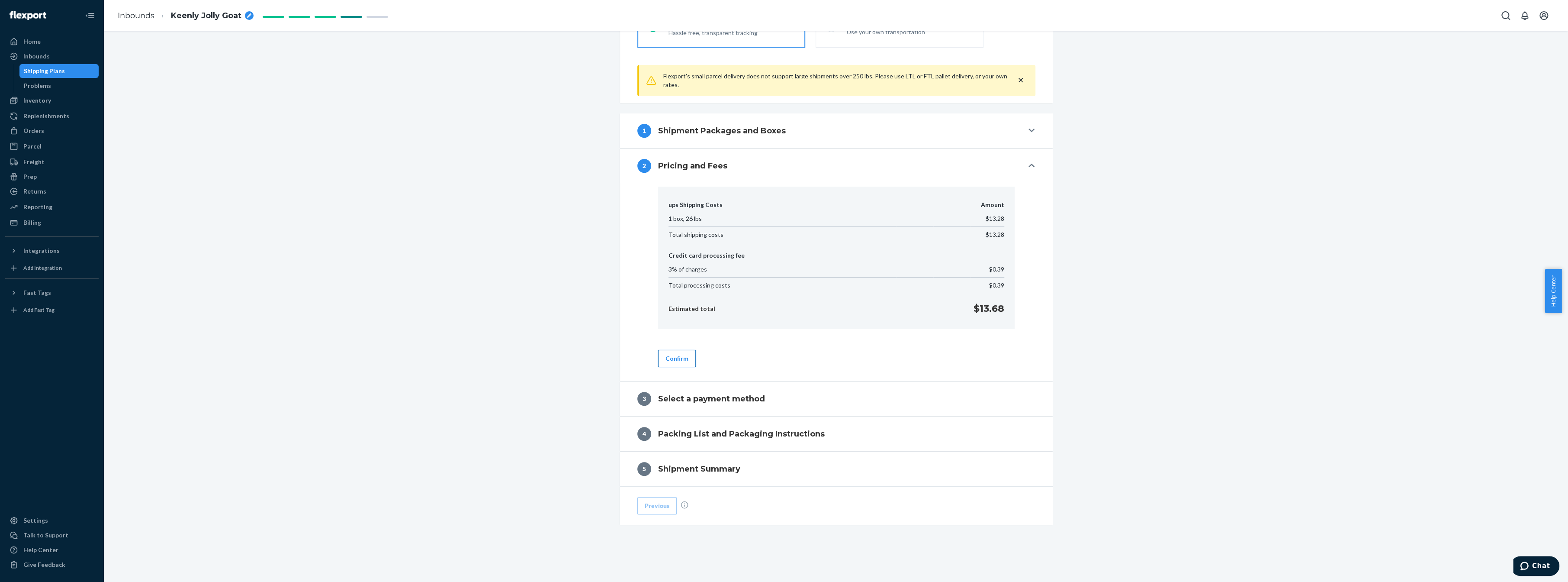
click at [671, 354] on button "Confirm" at bounding box center [677, 358] width 38 height 17
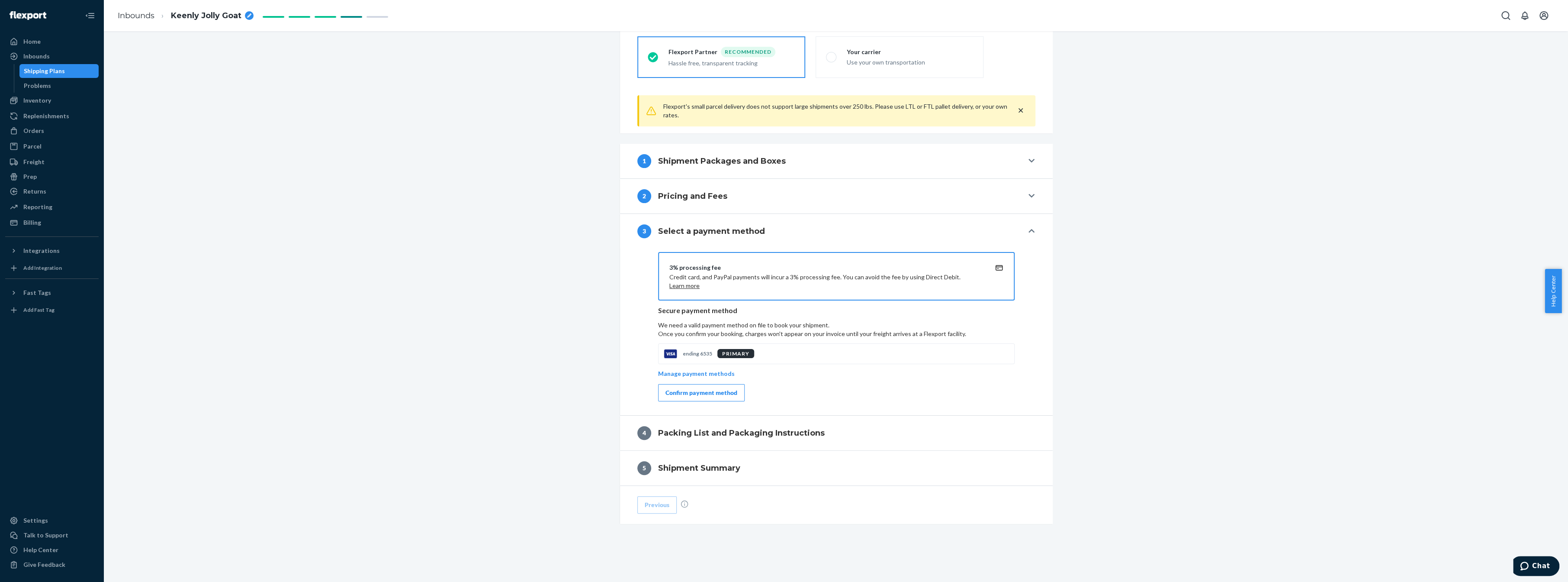
scroll to position [274, 0]
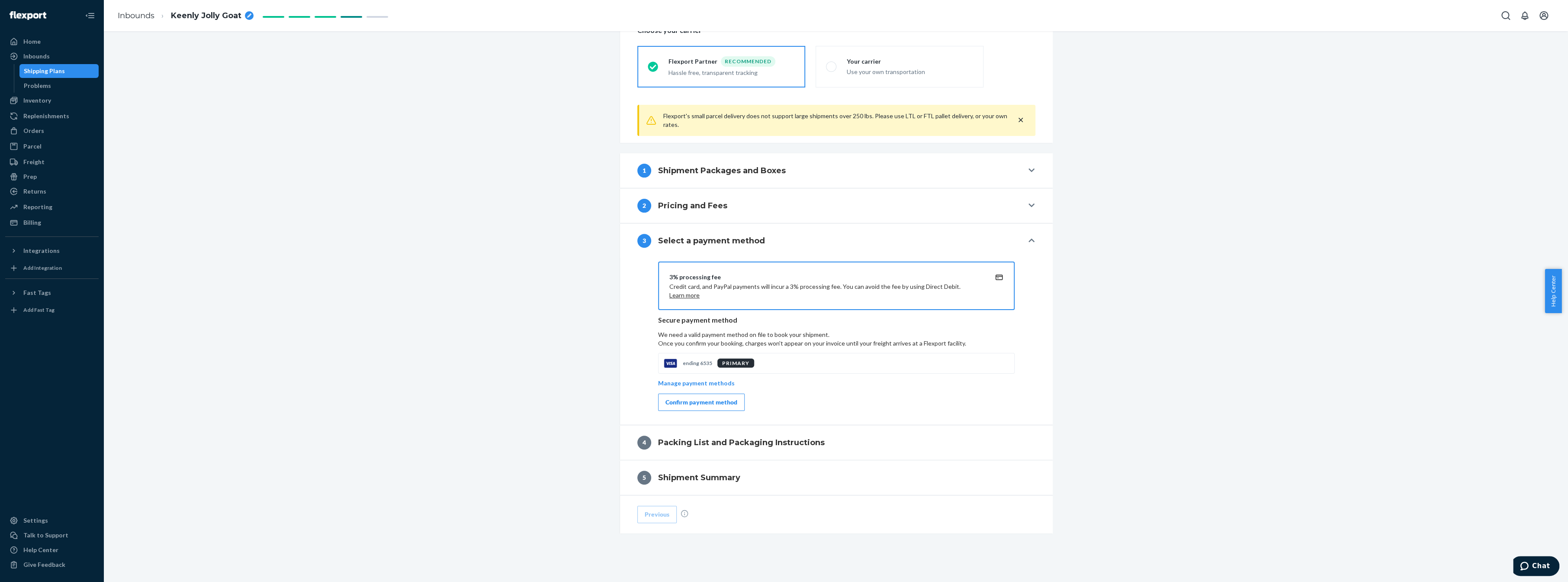
click at [719, 398] on div "Confirm payment method" at bounding box center [701, 402] width 72 height 9
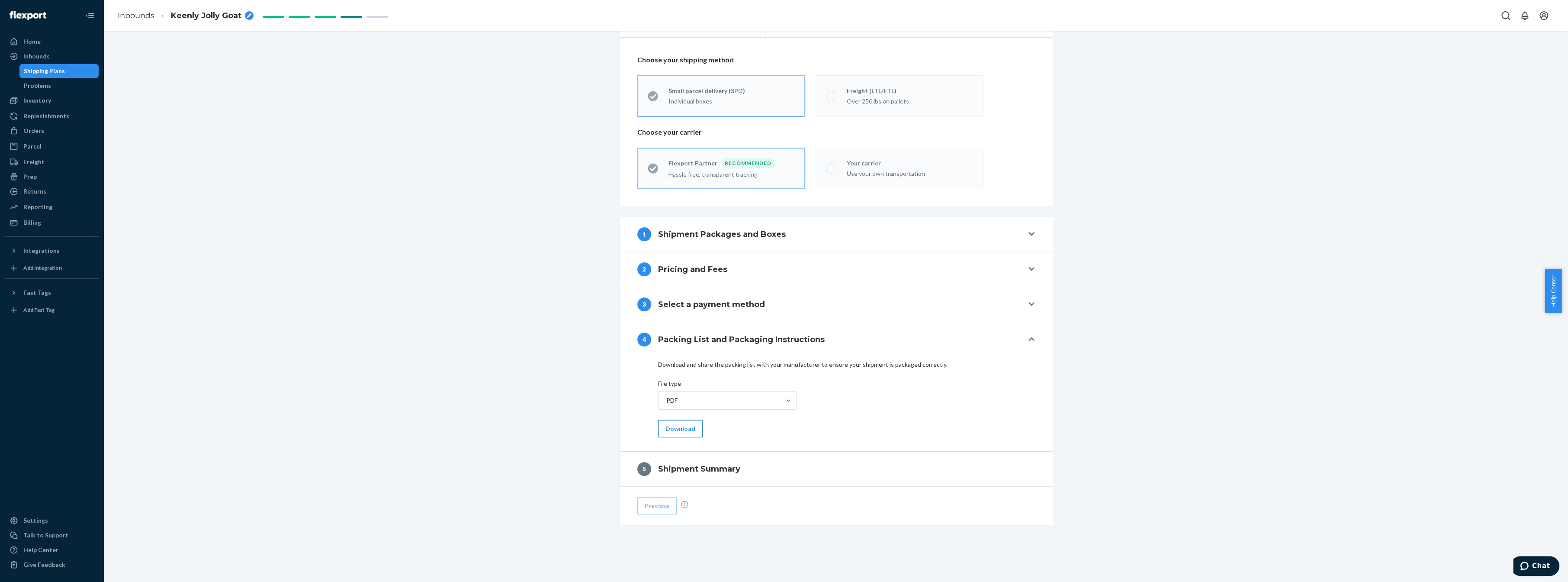
click at [683, 429] on button "Download" at bounding box center [681, 429] width 45 height 17
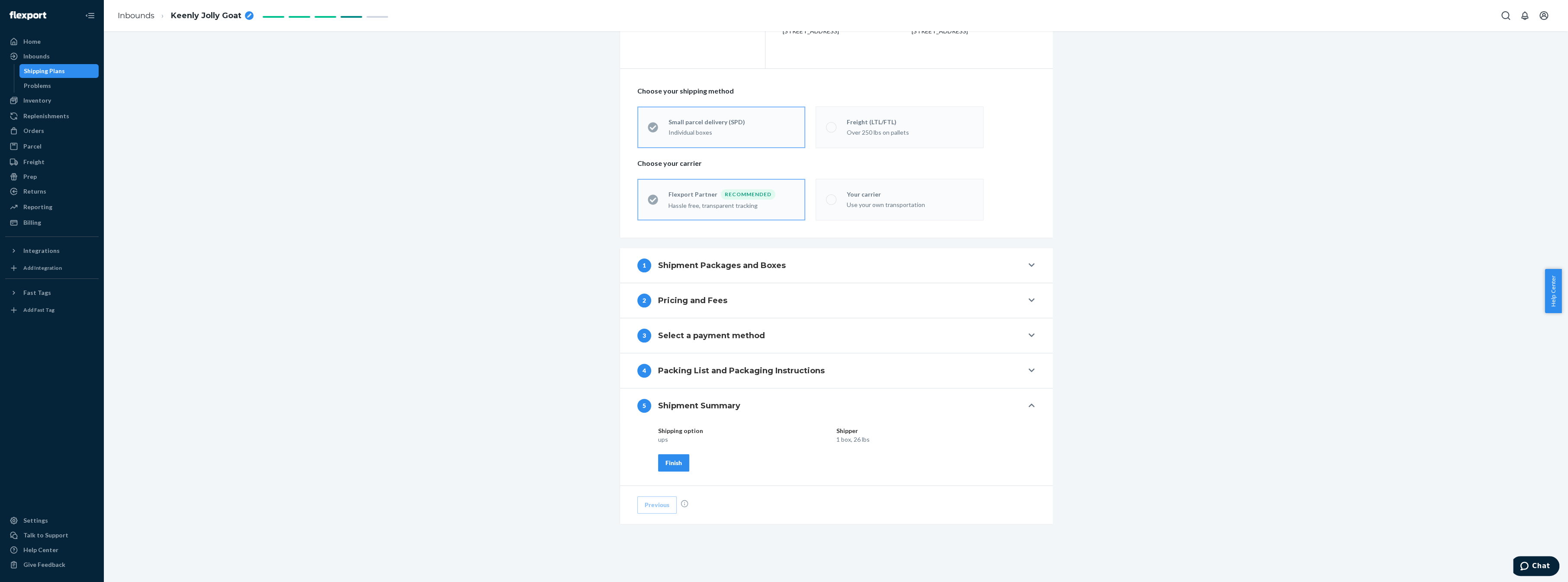
scroll to position [140, 0]
click at [676, 457] on button "Finish" at bounding box center [674, 463] width 31 height 17
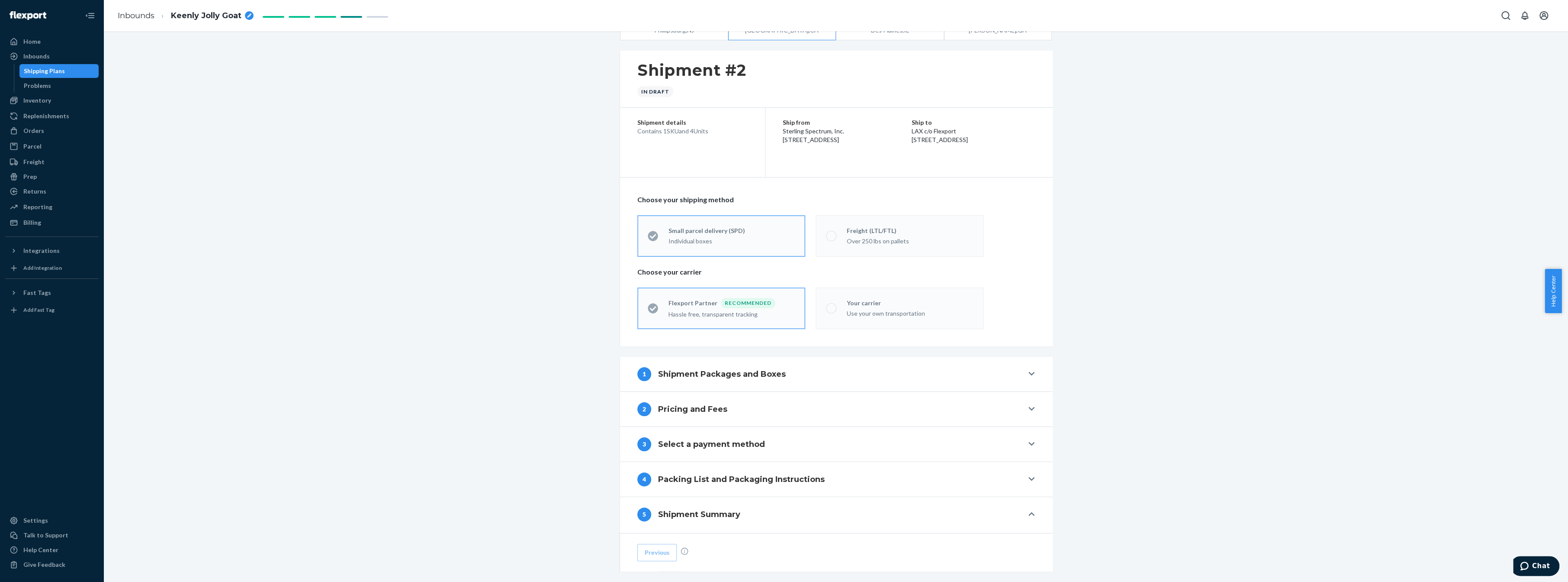
scroll to position [0, 0]
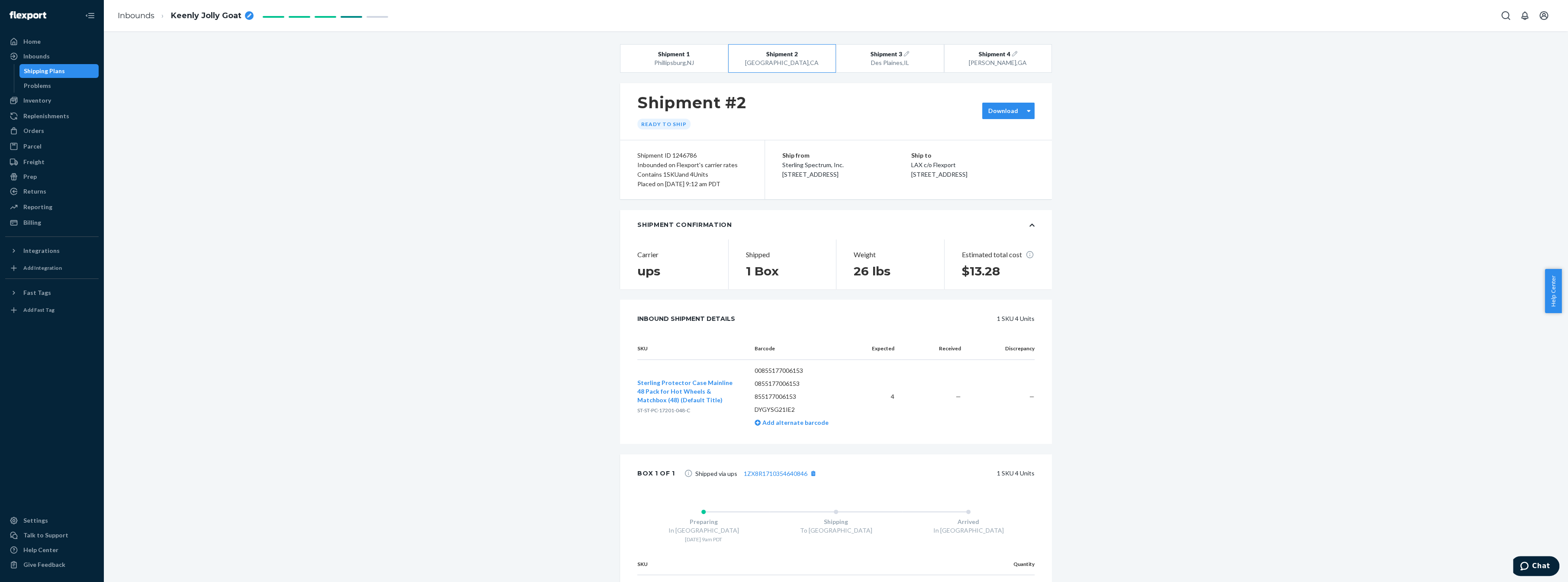
click at [1002, 117] on div "Download" at bounding box center [1009, 111] width 52 height 17
click at [1013, 166] on div "Required labels for each box in your shipment to Flexport." at bounding box center [1034, 172] width 93 height 15
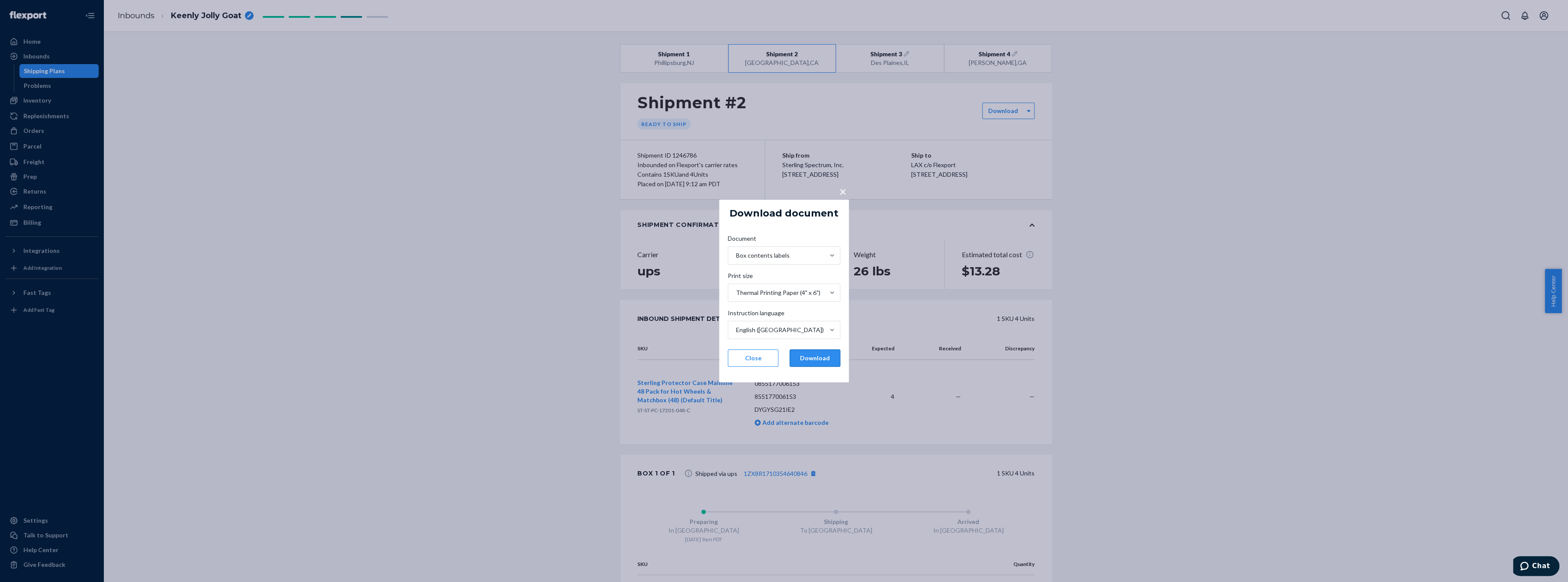
click at [826, 359] on button "Download" at bounding box center [814, 358] width 50 height 17
click at [807, 358] on button "Download" at bounding box center [814, 358] width 50 height 17
click at [750, 358] on button "Close" at bounding box center [753, 358] width 50 height 17
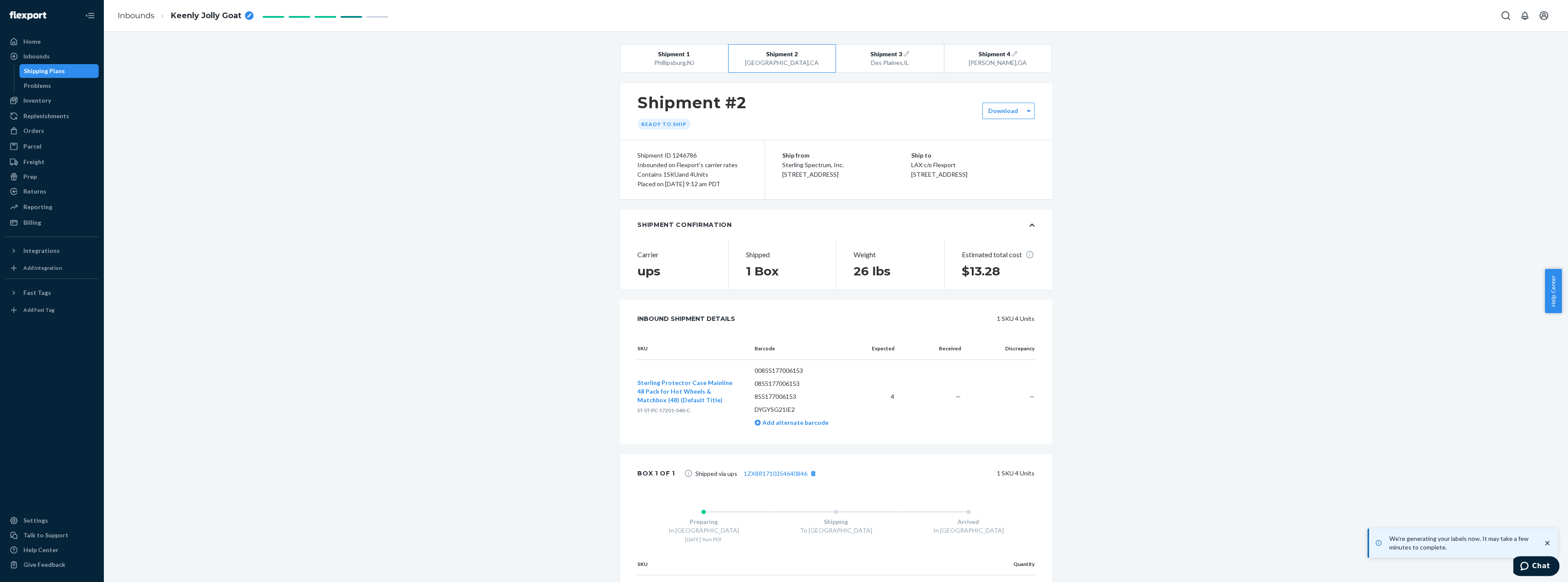
click at [1144, 247] on div "Shipment 1 [GEOGRAPHIC_DATA] , [GEOGRAPHIC_DATA] Shipment 2 [GEOGRAPHIC_DATA] ,…" at bounding box center [836, 344] width 1452 height 601
click at [891, 52] on span "Shipment 3" at bounding box center [886, 54] width 31 height 9
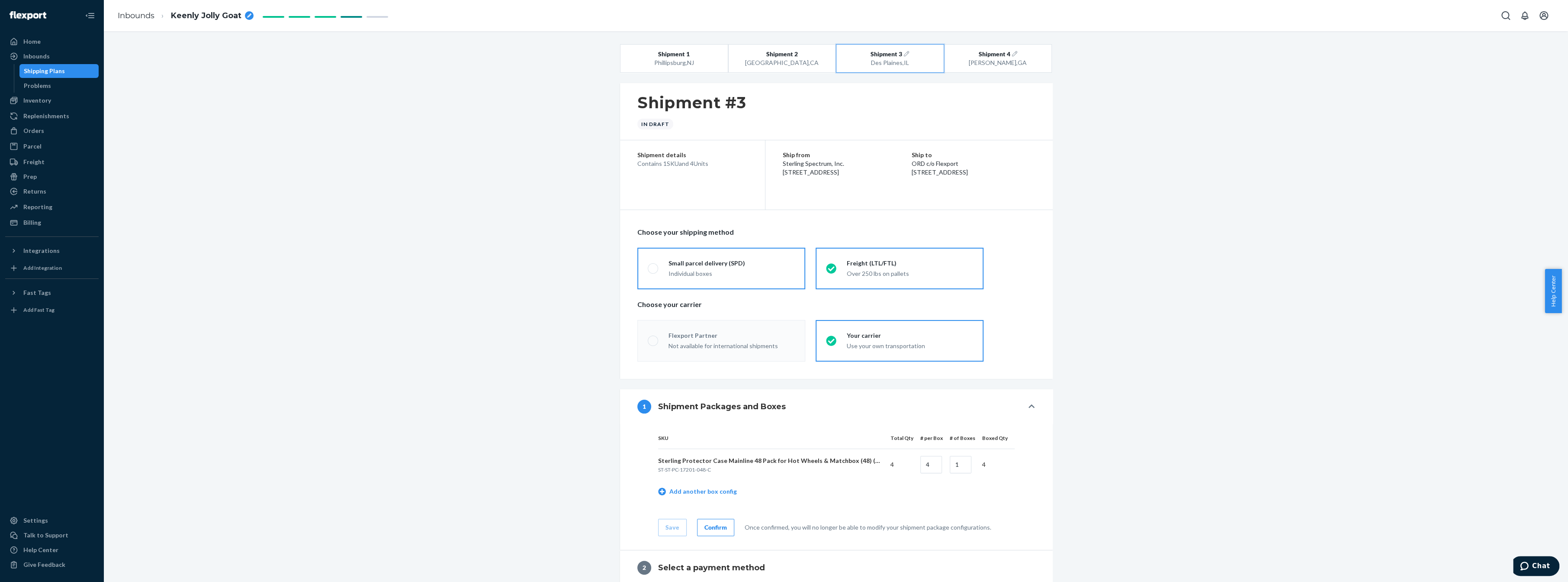
radio input "true"
radio input "false"
radio input "true"
radio input "false"
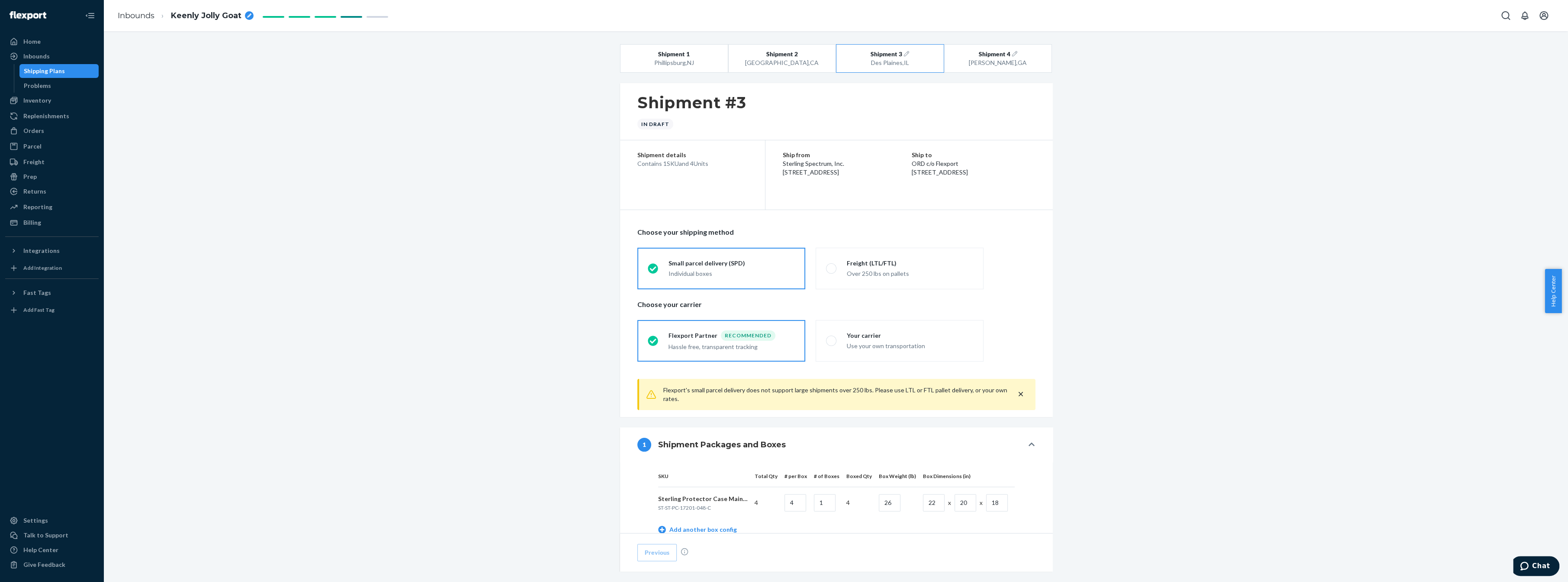
scroll to position [271, 0]
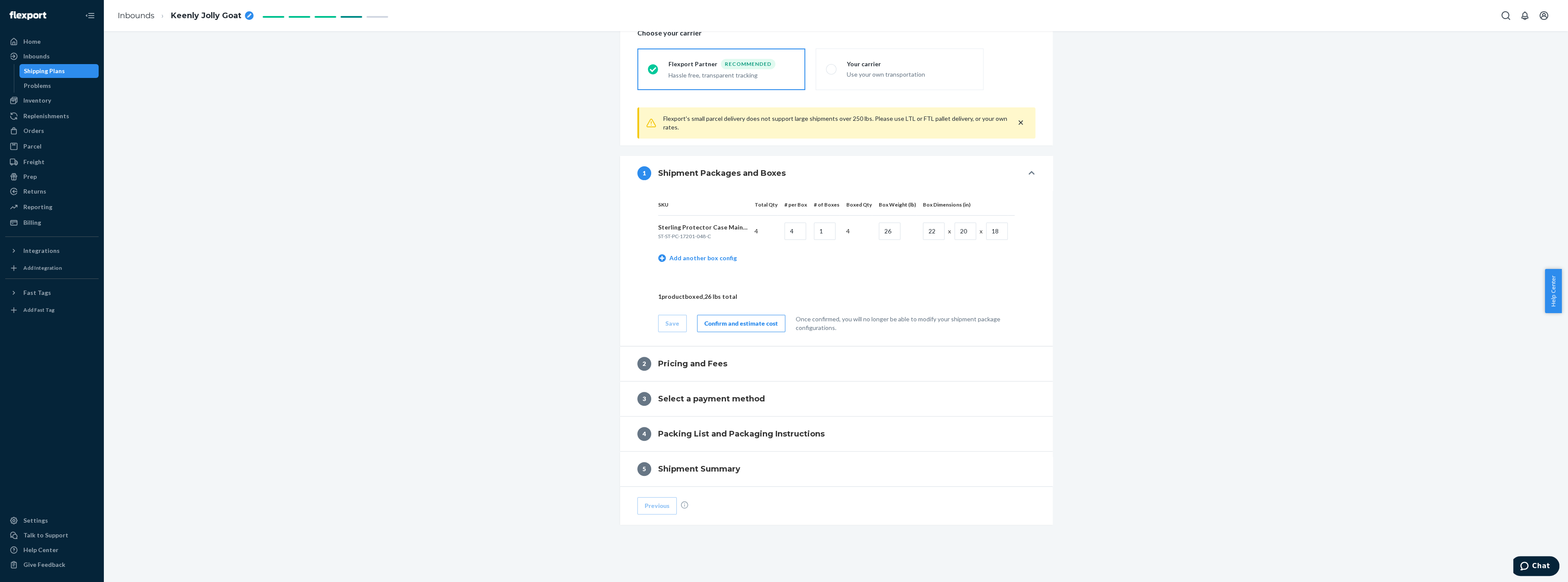
click at [751, 317] on button "Confirm and estimate cost" at bounding box center [741, 323] width 88 height 17
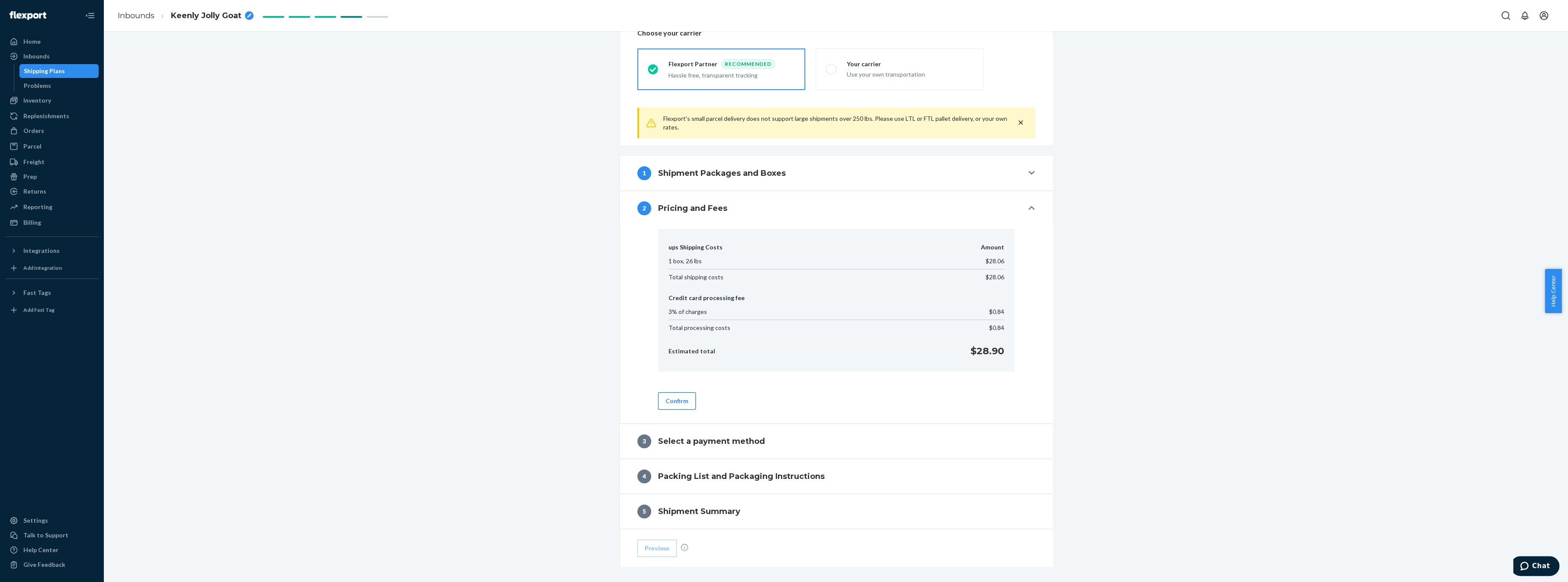
click at [678, 402] on button "Confirm" at bounding box center [677, 400] width 38 height 17
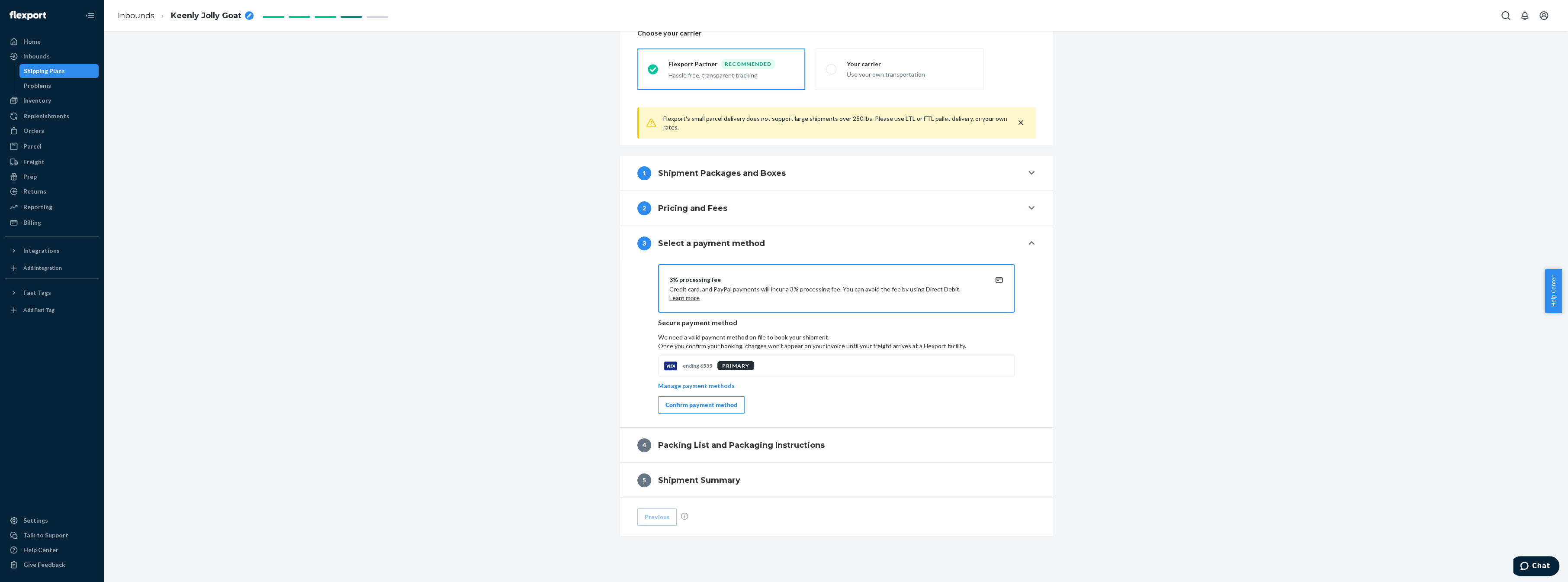
click at [690, 400] on div "Confirm payment method" at bounding box center [701, 405] width 72 height 9
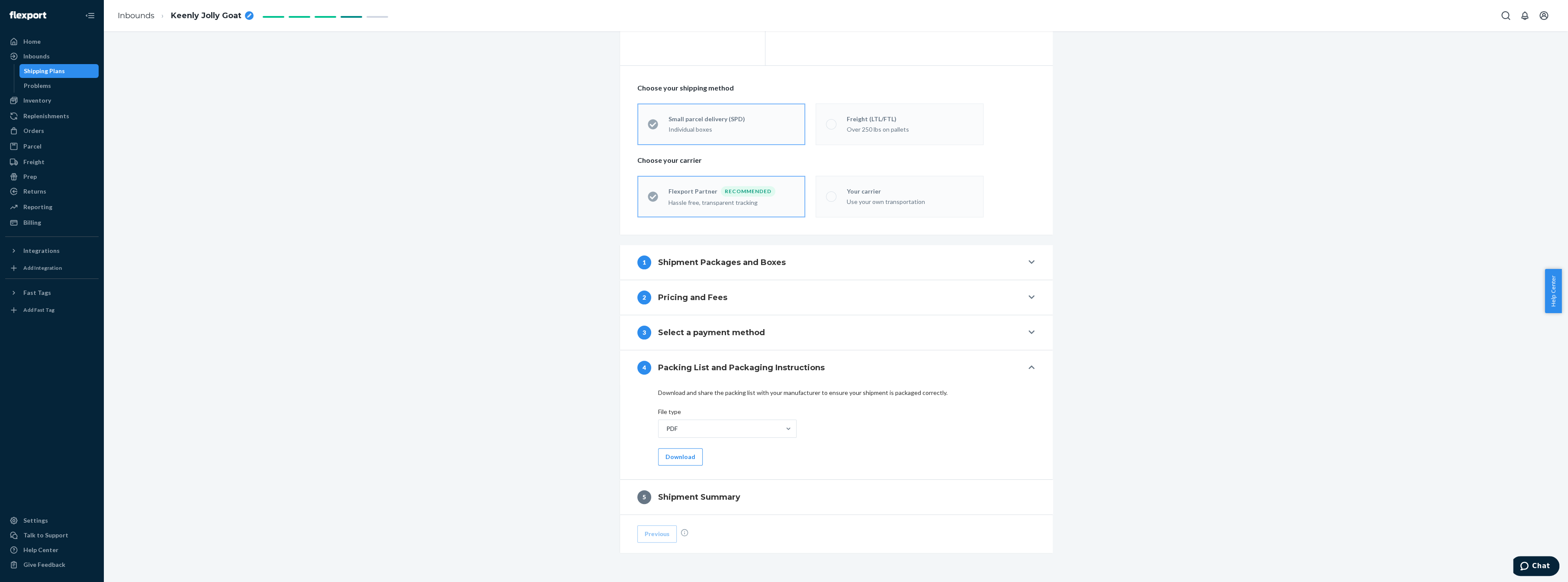
scroll to position [172, 0]
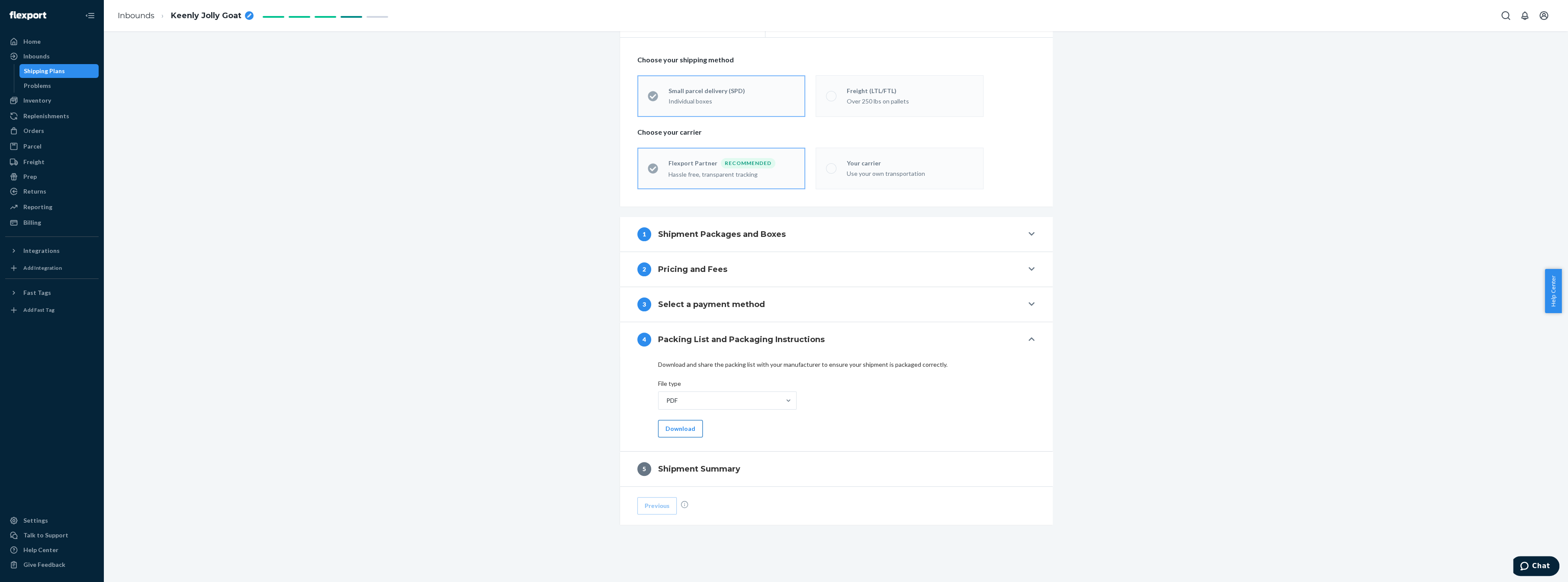
click at [677, 431] on button "Download" at bounding box center [681, 429] width 45 height 17
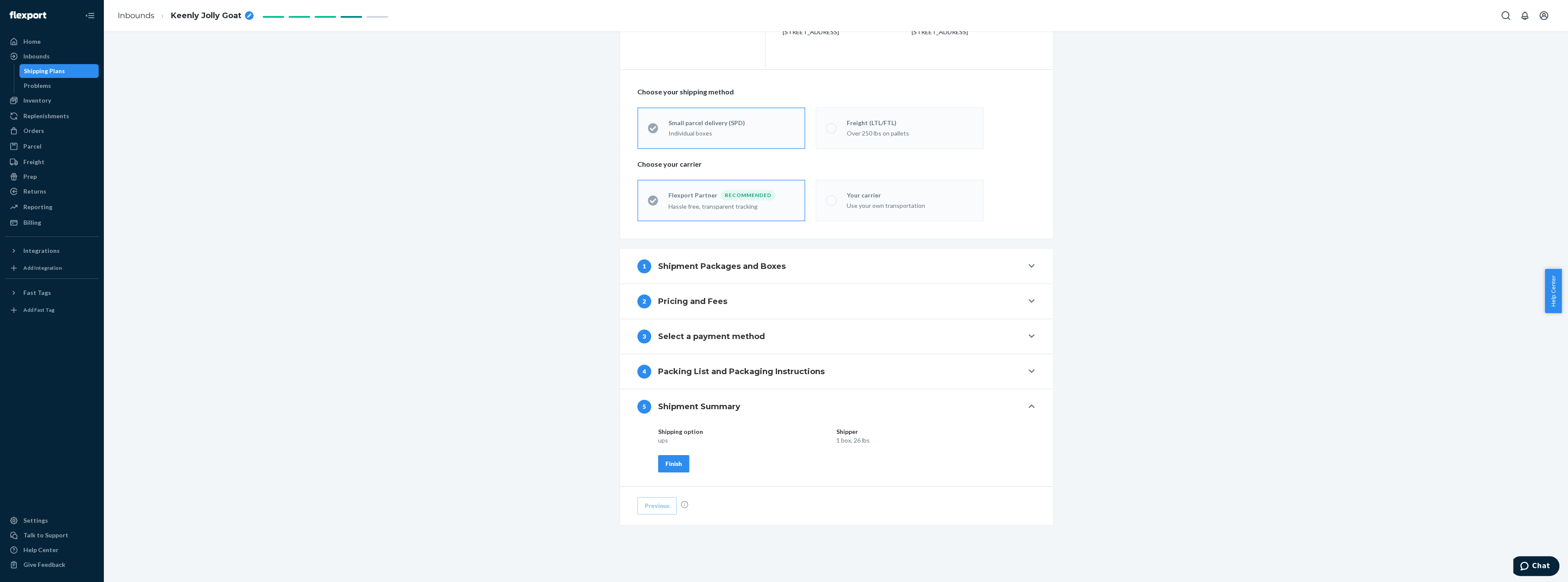
click at [671, 466] on div "Finish" at bounding box center [674, 464] width 17 height 9
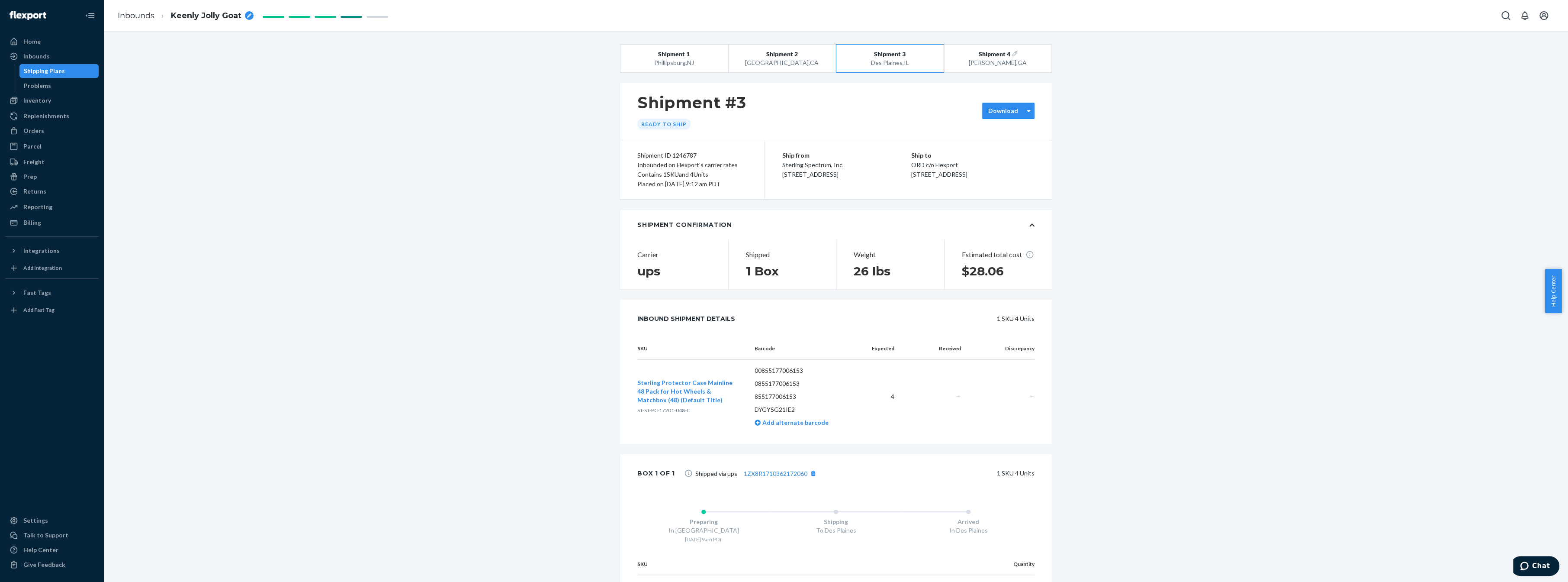
click at [1020, 114] on div "Download" at bounding box center [1003, 111] width 41 height 9
click at [1012, 159] on div "Box contents labels" at bounding box center [1034, 161] width 93 height 9
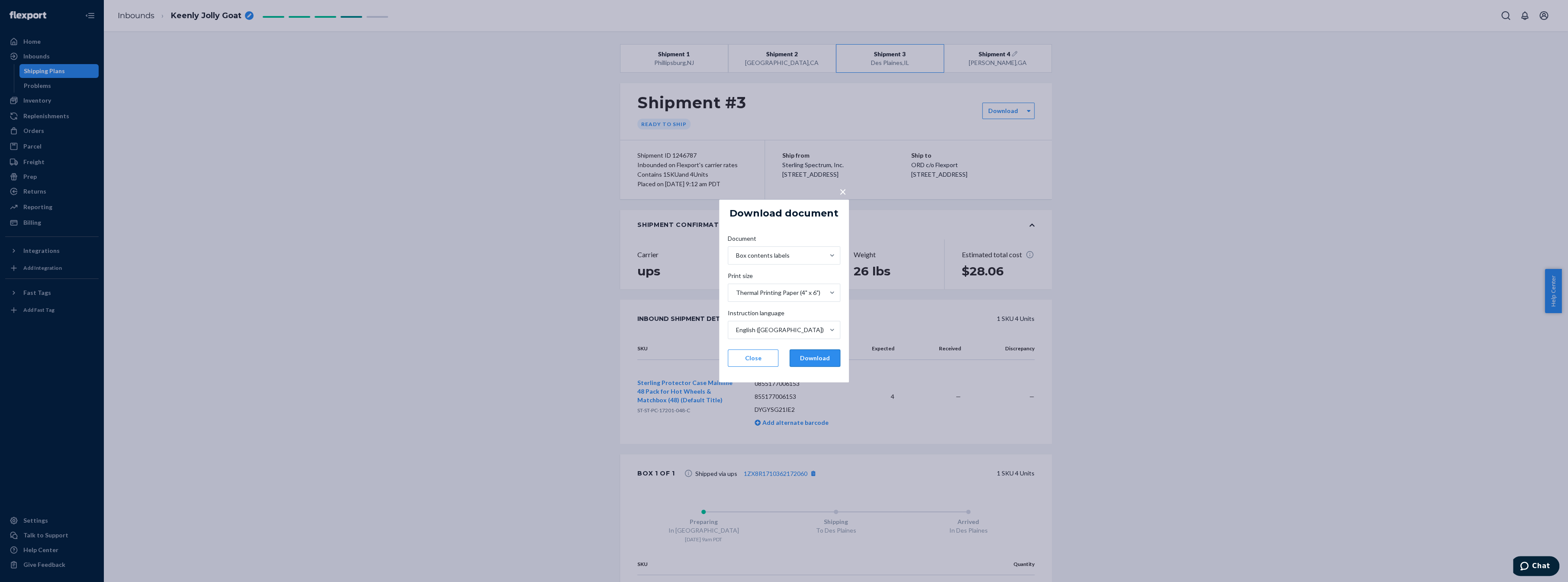
click at [820, 352] on button "Download" at bounding box center [814, 358] width 50 height 17
click at [842, 193] on span "×" at bounding box center [842, 191] width 7 height 15
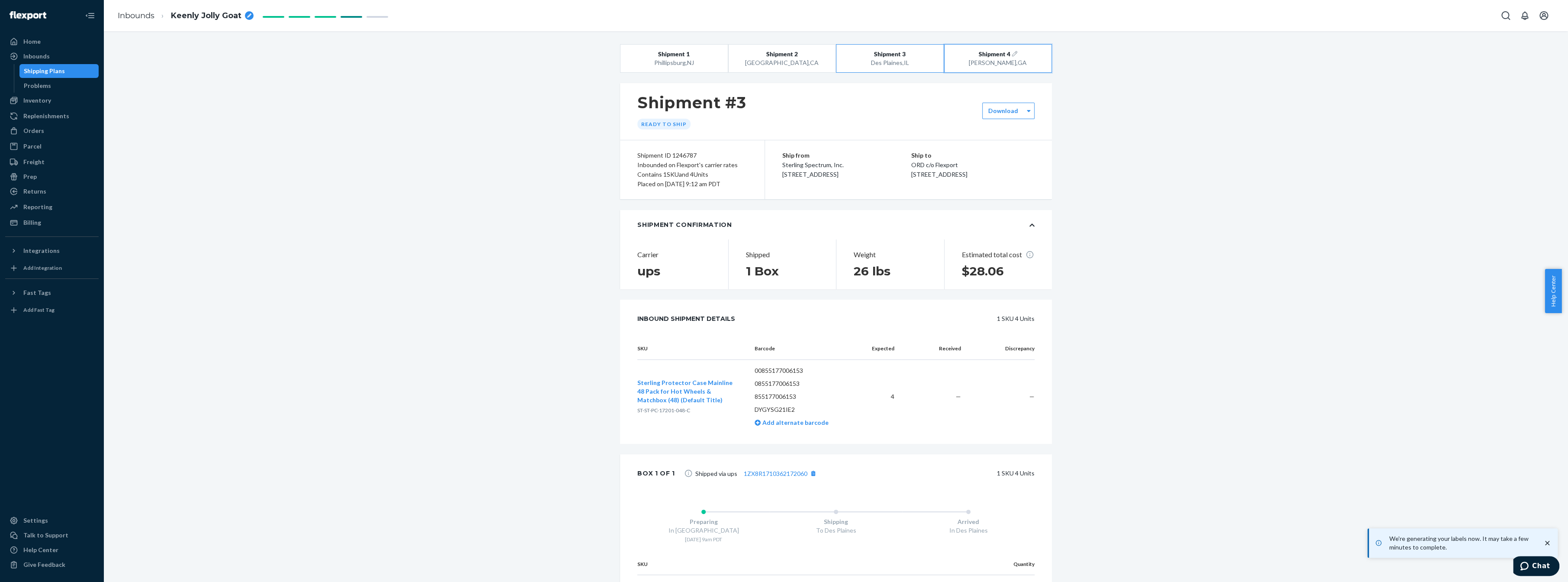
click at [1008, 66] on div "[GEOGRAPHIC_DATA] , [GEOGRAPHIC_DATA]" at bounding box center [998, 63] width 86 height 9
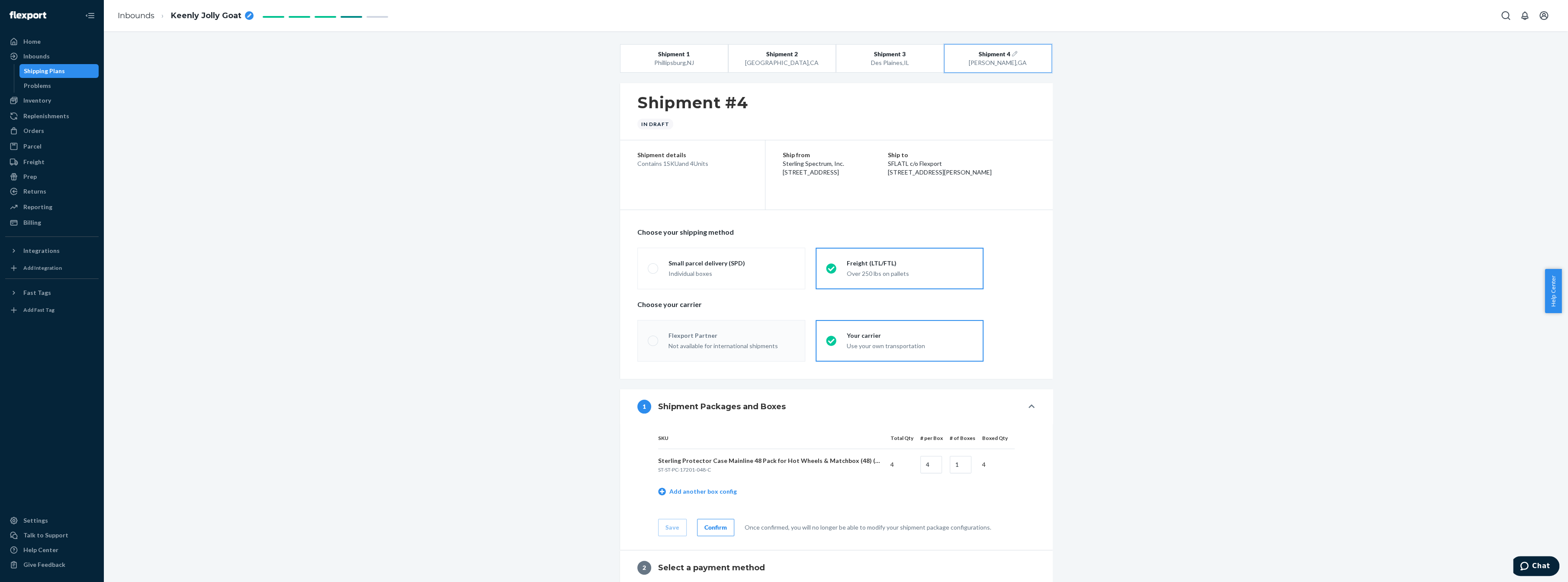
radio input "true"
radio input "false"
radio input "true"
radio input "false"
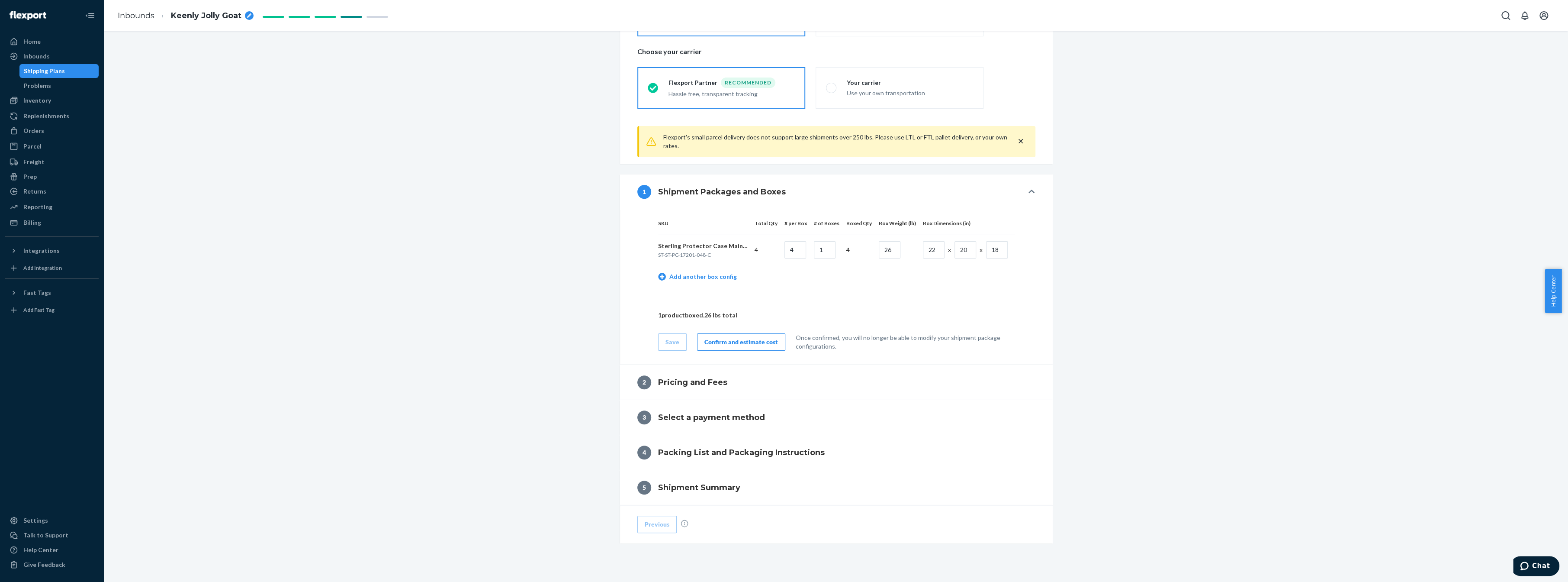
scroll to position [260, 0]
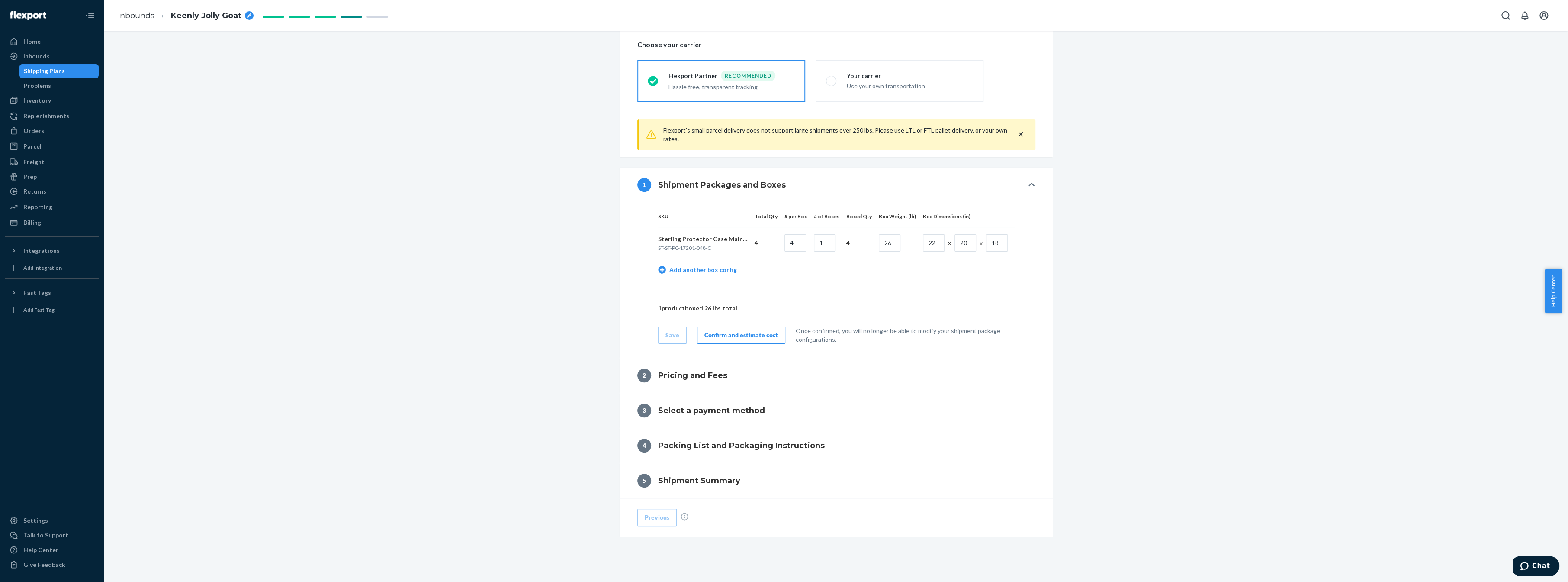
click at [751, 329] on button "Confirm and estimate cost" at bounding box center [741, 334] width 88 height 17
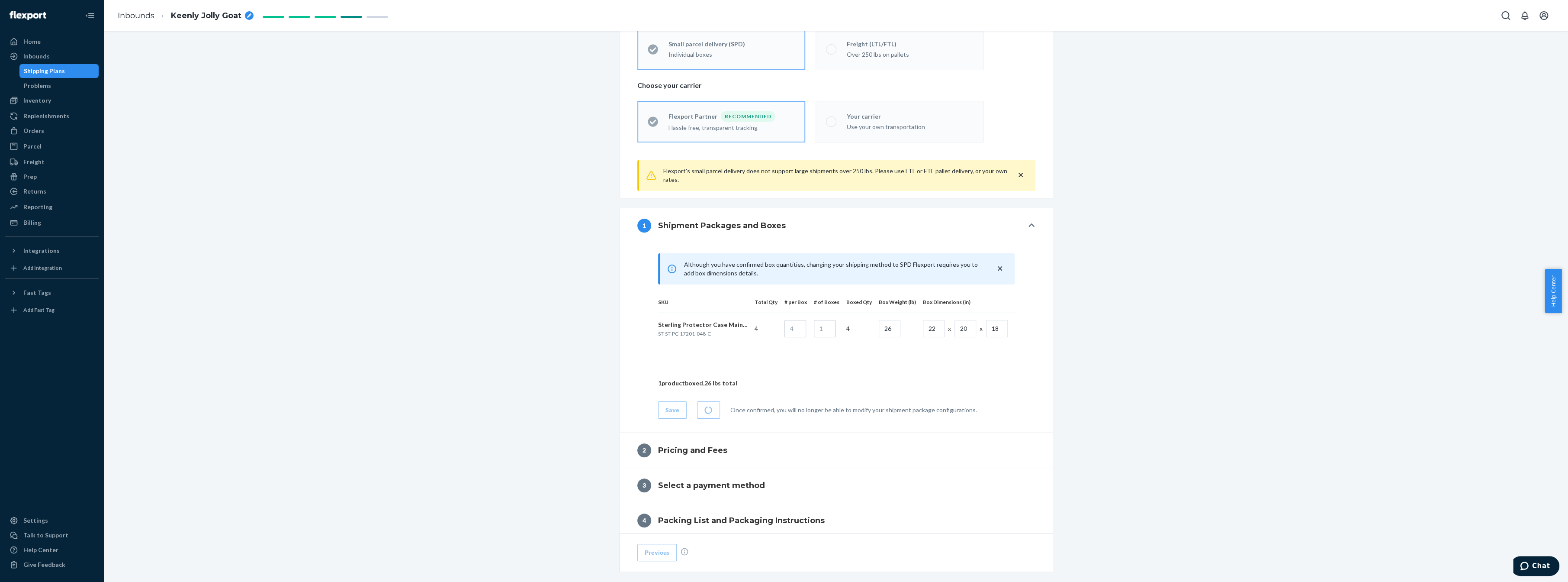
scroll to position [306, 0]
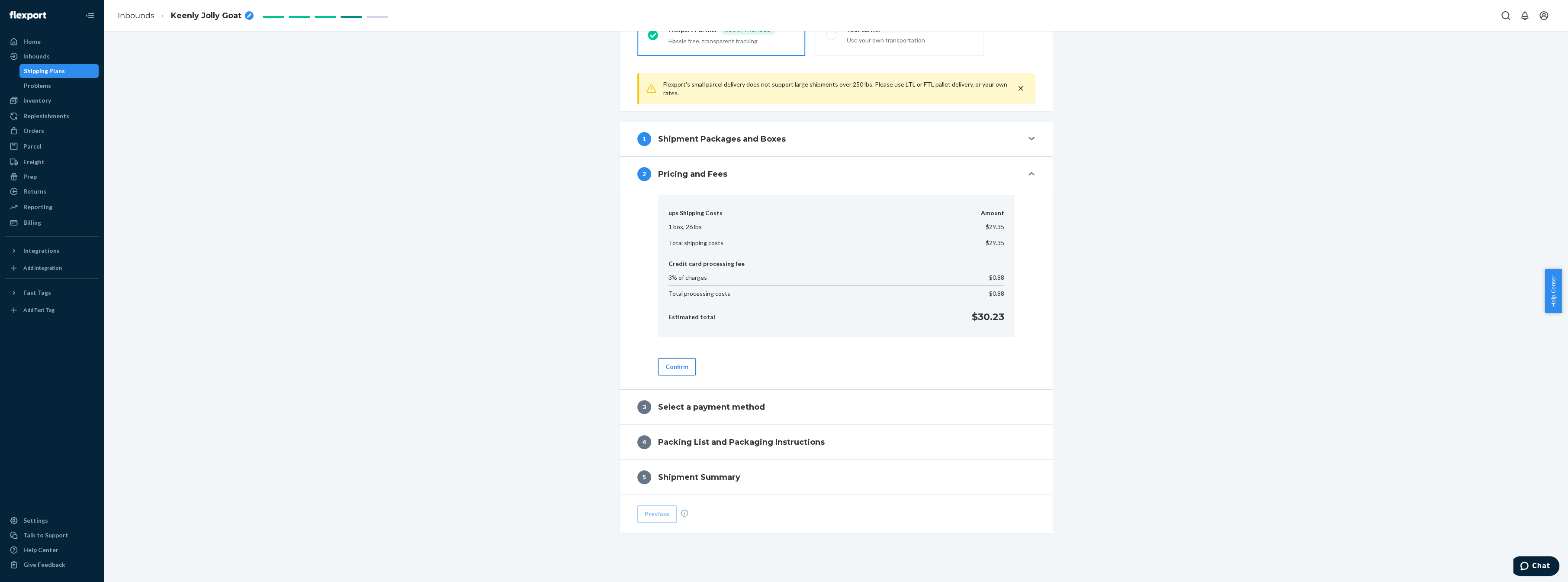
click at [673, 368] on button "Confirm" at bounding box center [677, 366] width 38 height 17
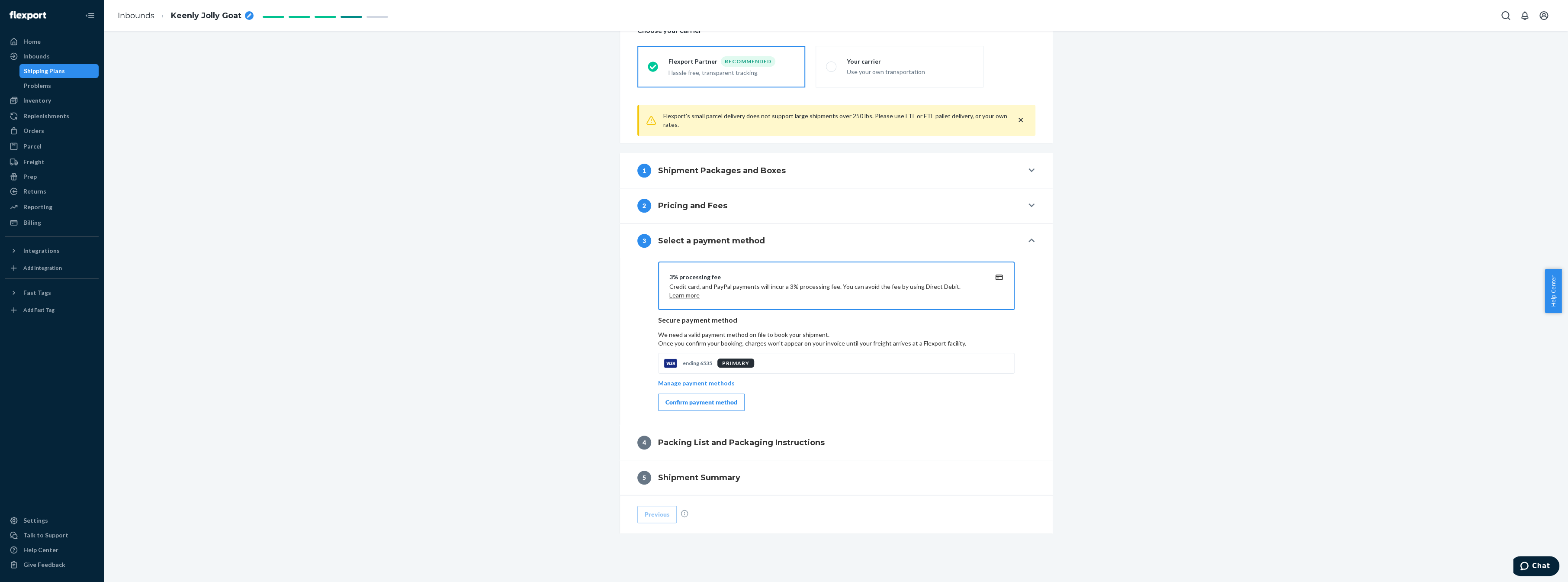
click at [716, 398] on div "Confirm payment method" at bounding box center [701, 402] width 72 height 9
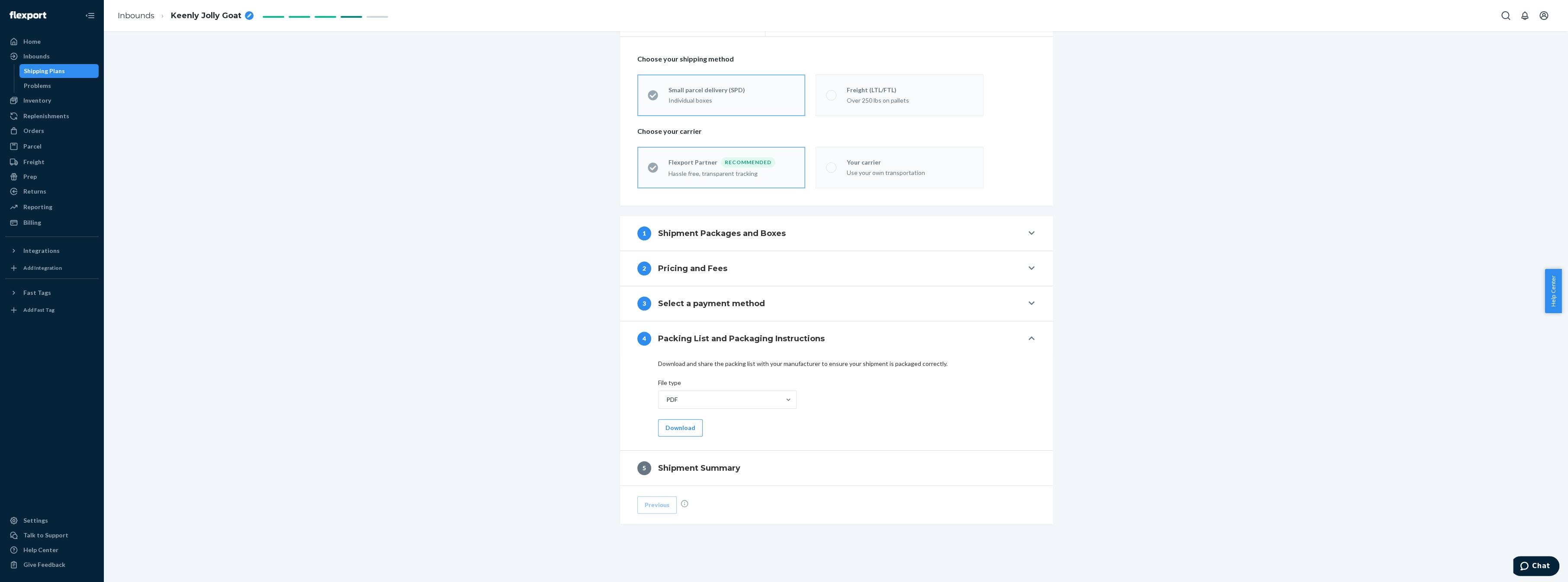
scroll to position [172, 0]
click at [685, 432] on button "Download" at bounding box center [681, 429] width 45 height 17
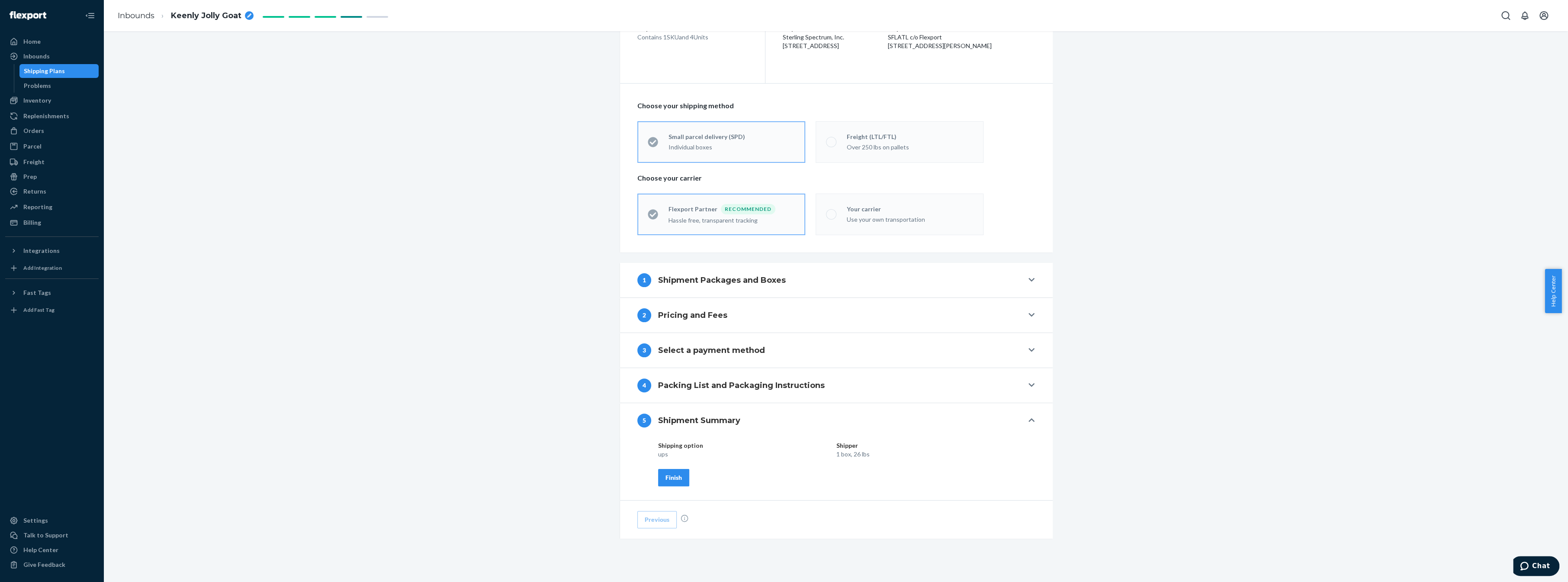
scroll to position [140, 0]
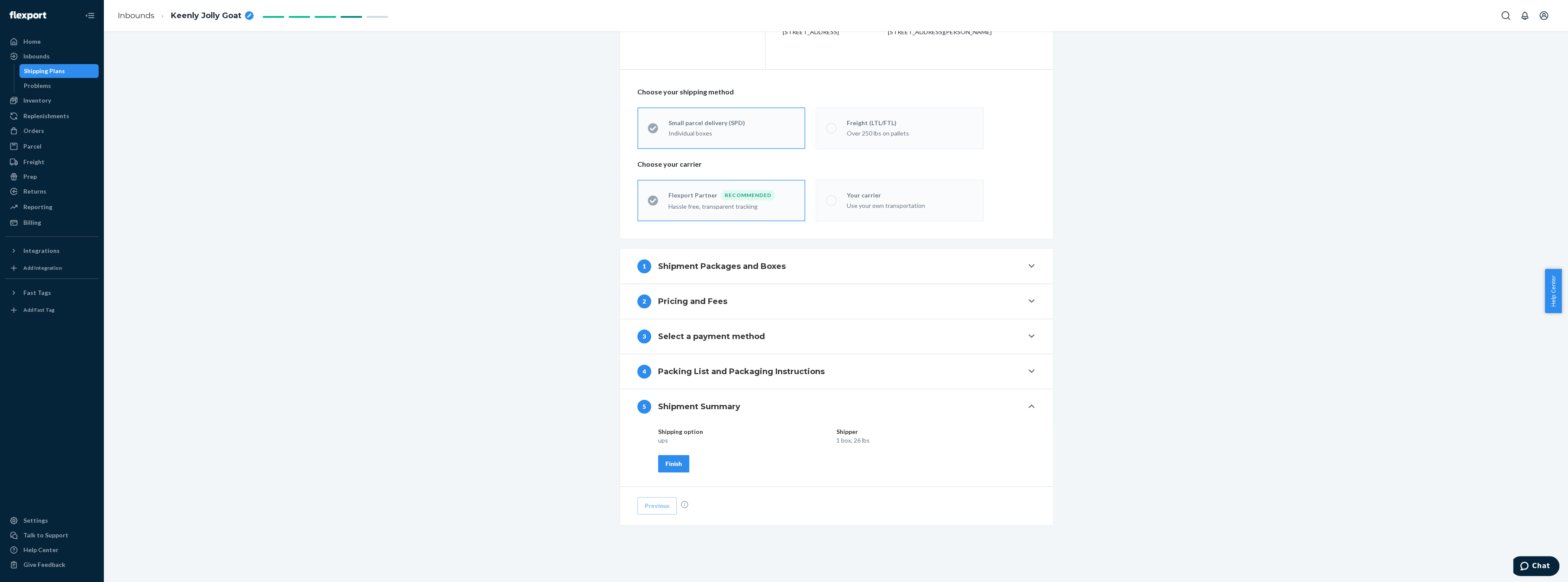
click at [1127, 169] on div "Shipment 1 [GEOGRAPHIC_DATA] , [GEOGRAPHIC_DATA] Shipment 2 [GEOGRAPHIC_DATA] ,…" at bounding box center [836, 243] width 1452 height 679
click at [660, 464] on button "Finish" at bounding box center [674, 463] width 31 height 17
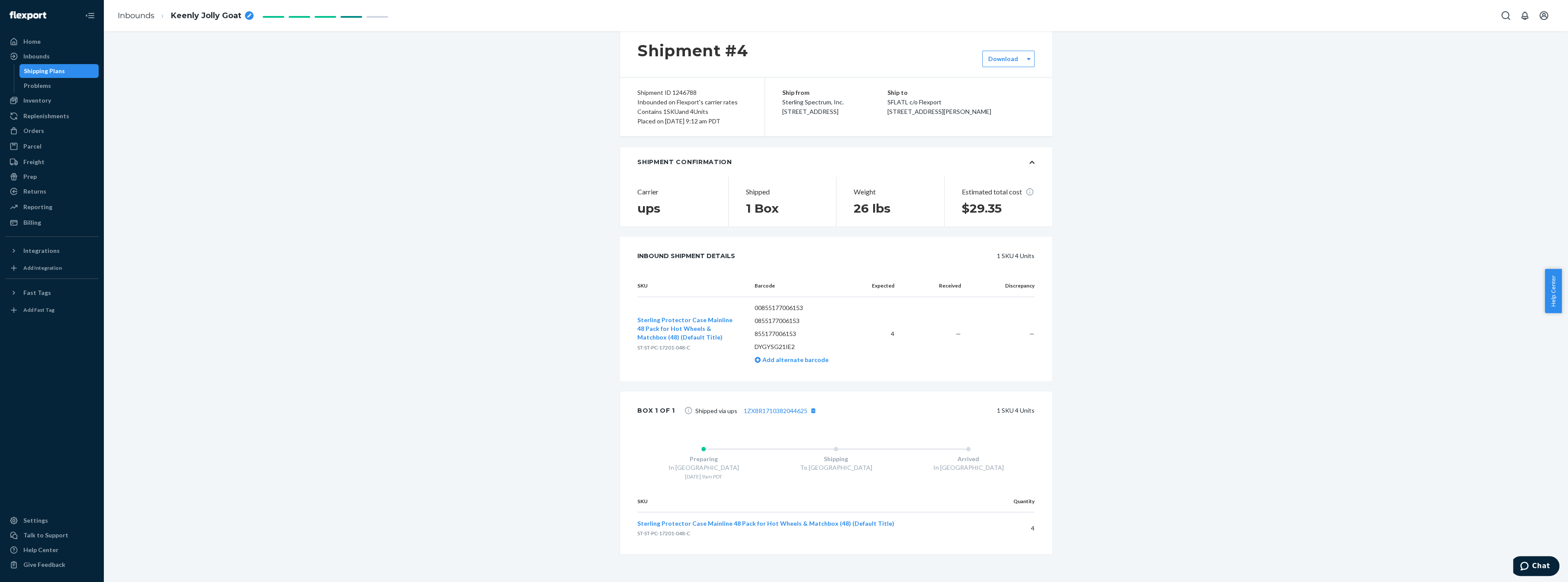
scroll to position [72, 0]
click at [1110, 283] on div "Shipment 1 [GEOGRAPHIC_DATA] , [GEOGRAPHIC_DATA] Shipment 2 [GEOGRAPHIC_DATA] S…" at bounding box center [836, 281] width 1452 height 601
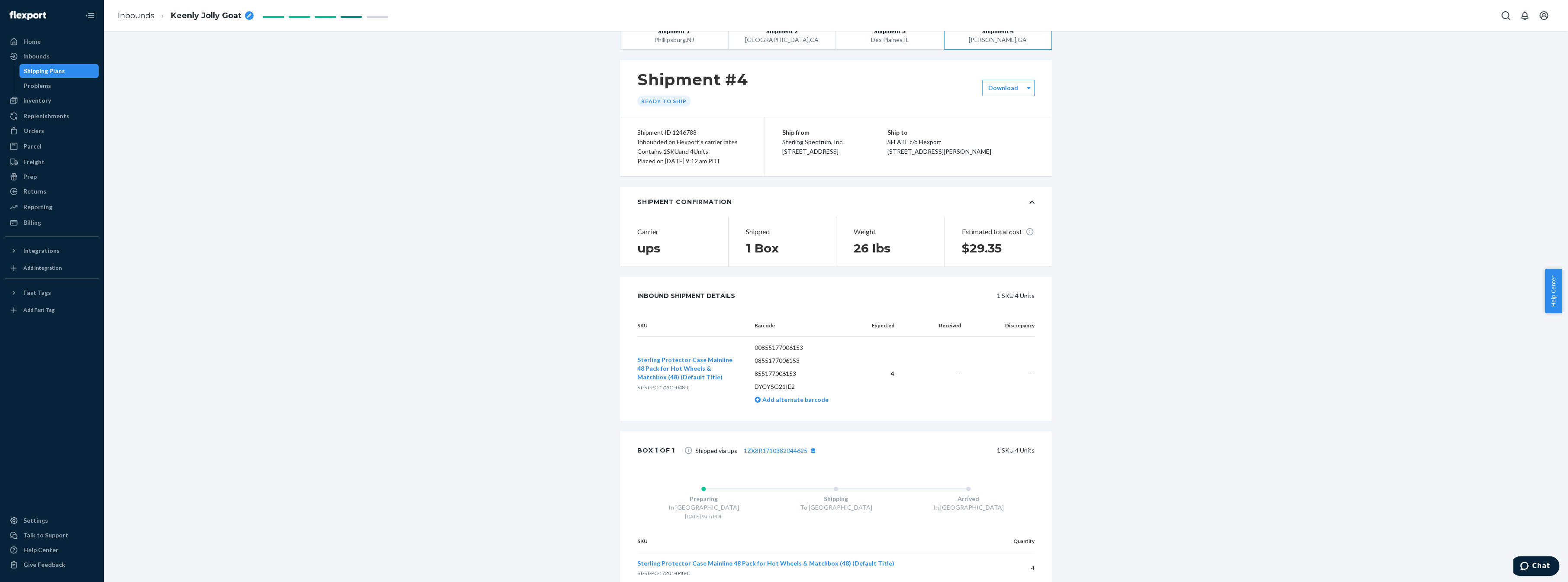
scroll to position [0, 0]
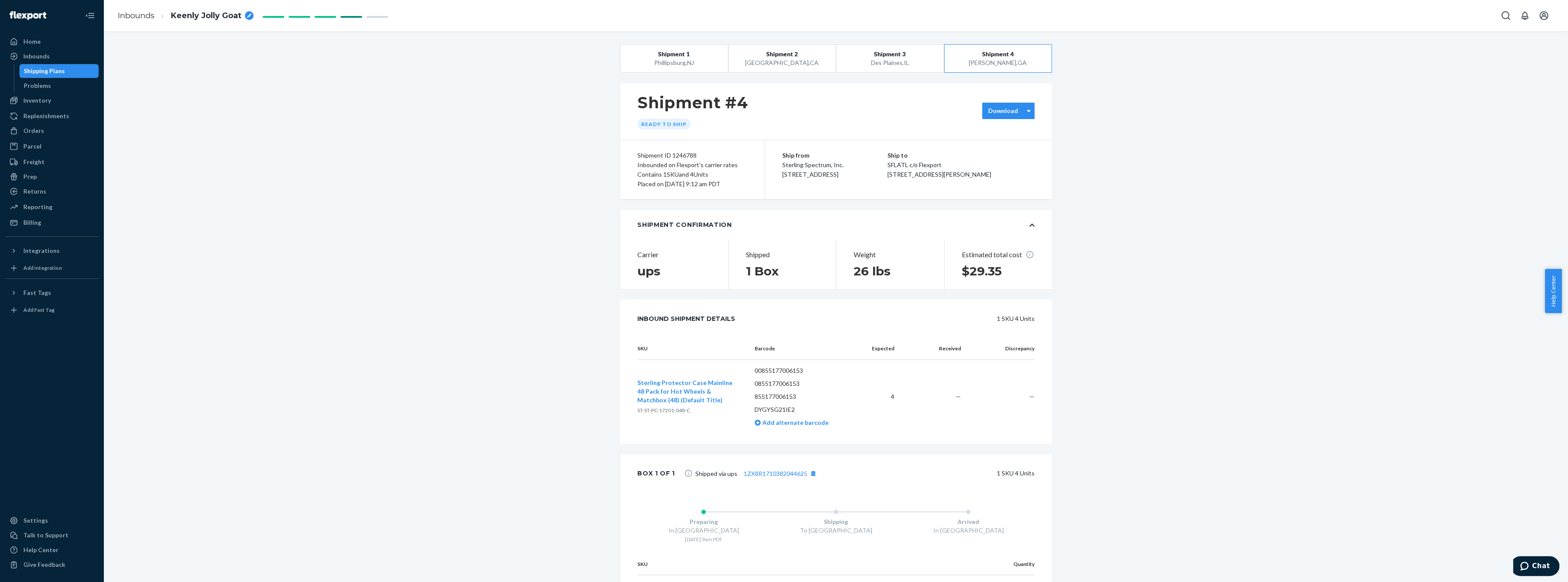
click at [1018, 115] on div "Download" at bounding box center [1009, 111] width 52 height 17
click at [1023, 165] on div "Required labels for each box in your shipment to Flexport." at bounding box center [1034, 172] width 93 height 15
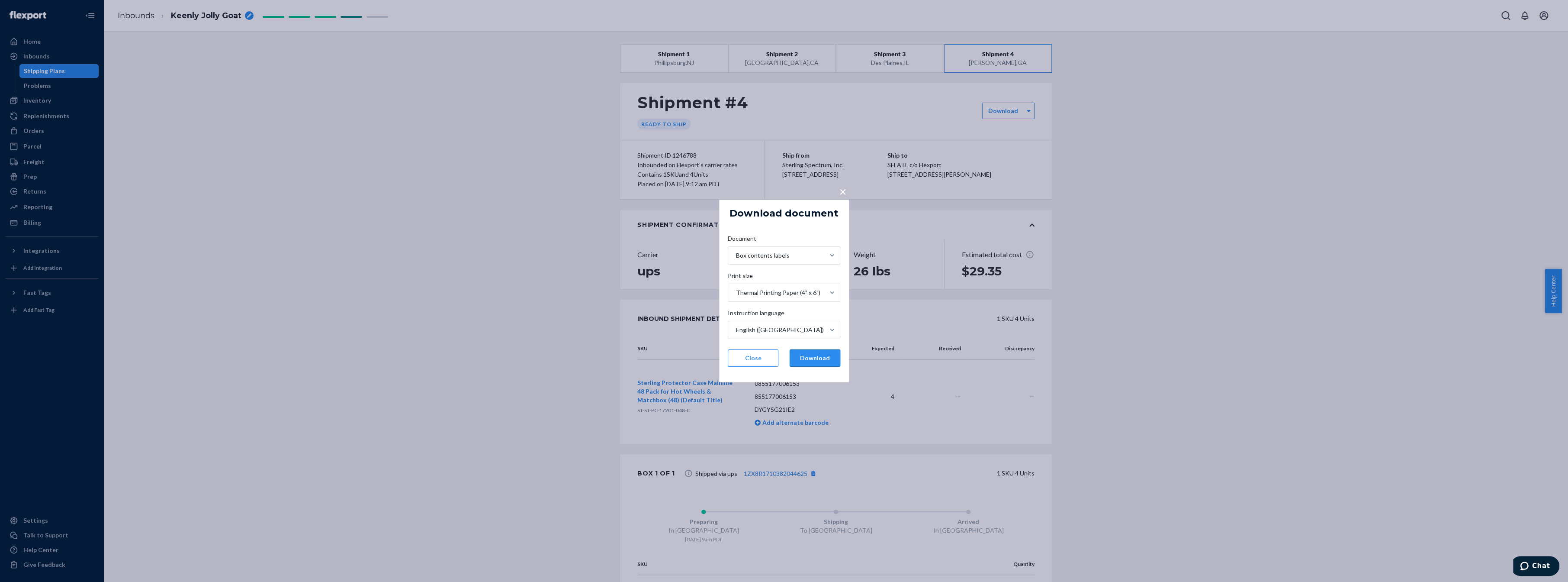
click at [819, 357] on button "Download" at bounding box center [814, 358] width 50 height 17
click at [833, 354] on button "Download" at bounding box center [814, 358] width 50 height 17
click at [820, 362] on button "Download" at bounding box center [814, 358] width 50 height 17
